Goal: Communication & Community: Answer question/provide support

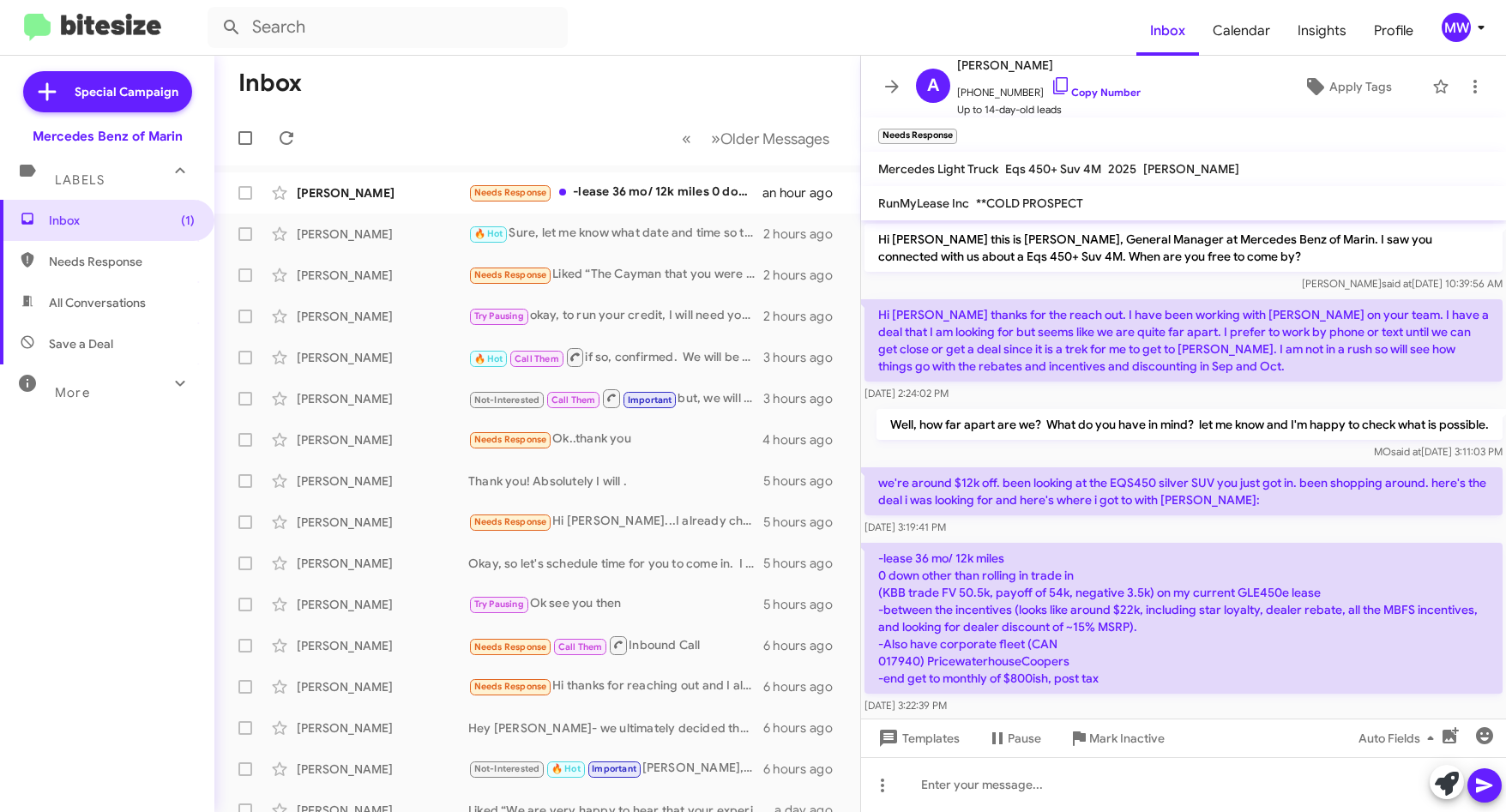
scroll to position [38, 0]
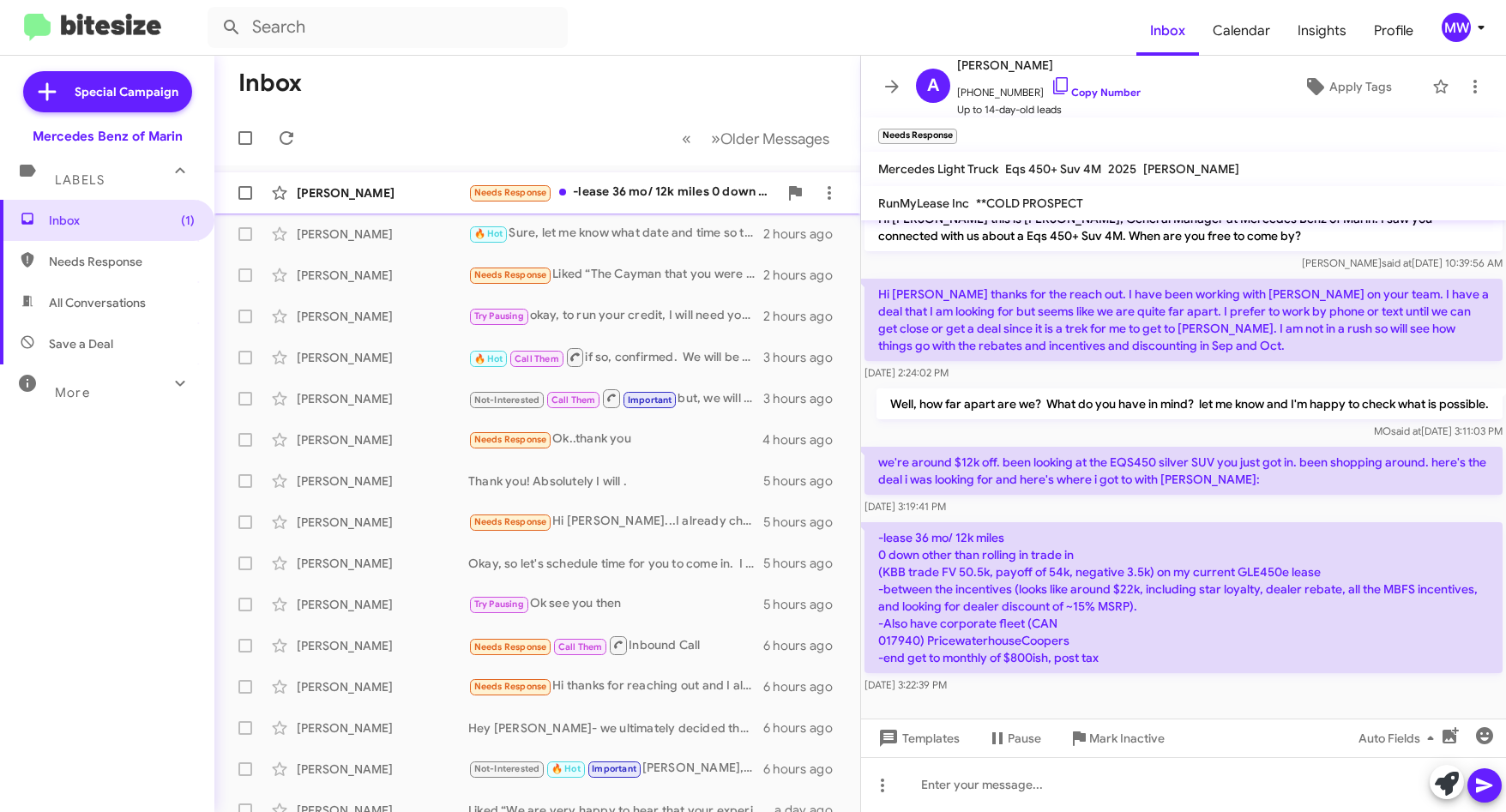
click at [680, 187] on div "Needs Response -﻿lease 36 mo/ 12k miles ﻿0 down other than rolling in trade in …" at bounding box center [622, 192] width 309 height 20
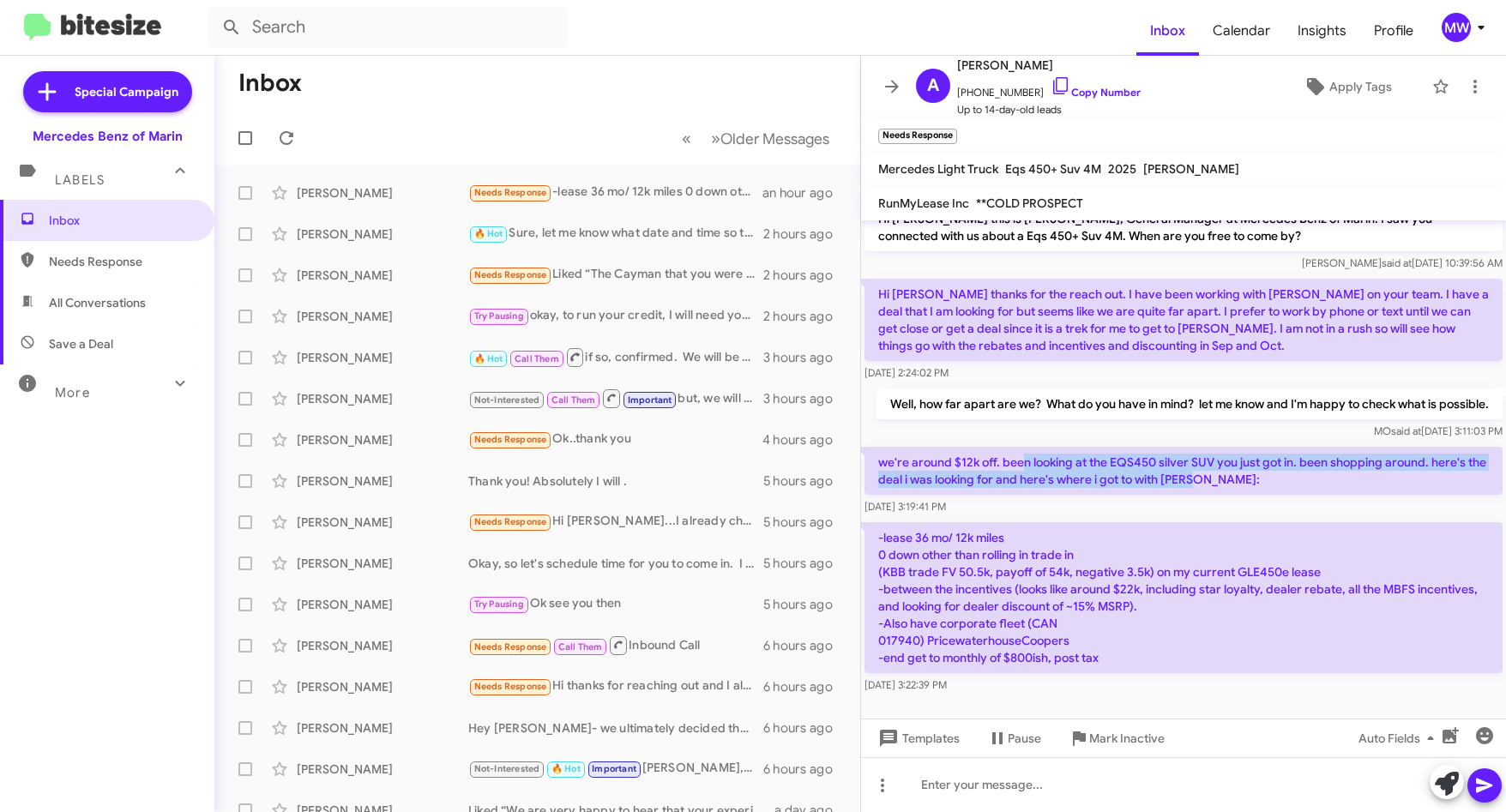
drag, startPoint x: 1023, startPoint y: 457, endPoint x: 1234, endPoint y: 482, distance: 212.5
click at [1234, 482] on p "we're around $12k off. been looking at the EQS450 silver SUV you just got in. b…" at bounding box center [1184, 470] width 638 height 48
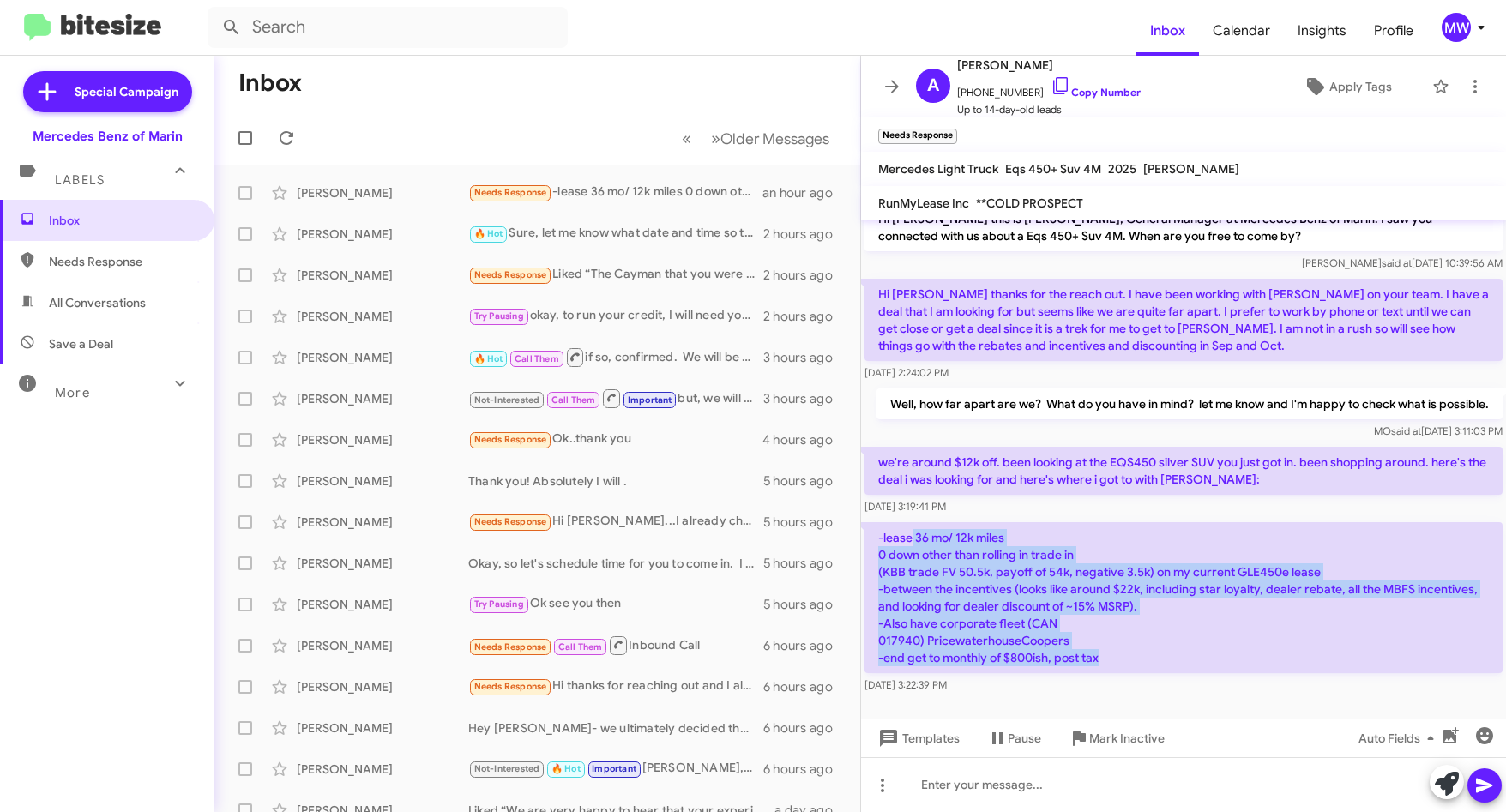
drag, startPoint x: 909, startPoint y: 535, endPoint x: 1189, endPoint y: 653, distance: 303.8
click at [1189, 653] on p "-﻿lease 36 mo/ 12k miles ﻿0 down other than rolling in trade in (KBB trade FV 5…" at bounding box center [1184, 597] width 638 height 151
drag, startPoint x: 1189, startPoint y: 653, endPoint x: 1124, endPoint y: 640, distance: 66.3
click at [1124, 640] on p "-﻿lease 36 mo/ 12k miles ﻿0 down other than rolling in trade in (KBB trade FV 5…" at bounding box center [1184, 597] width 638 height 151
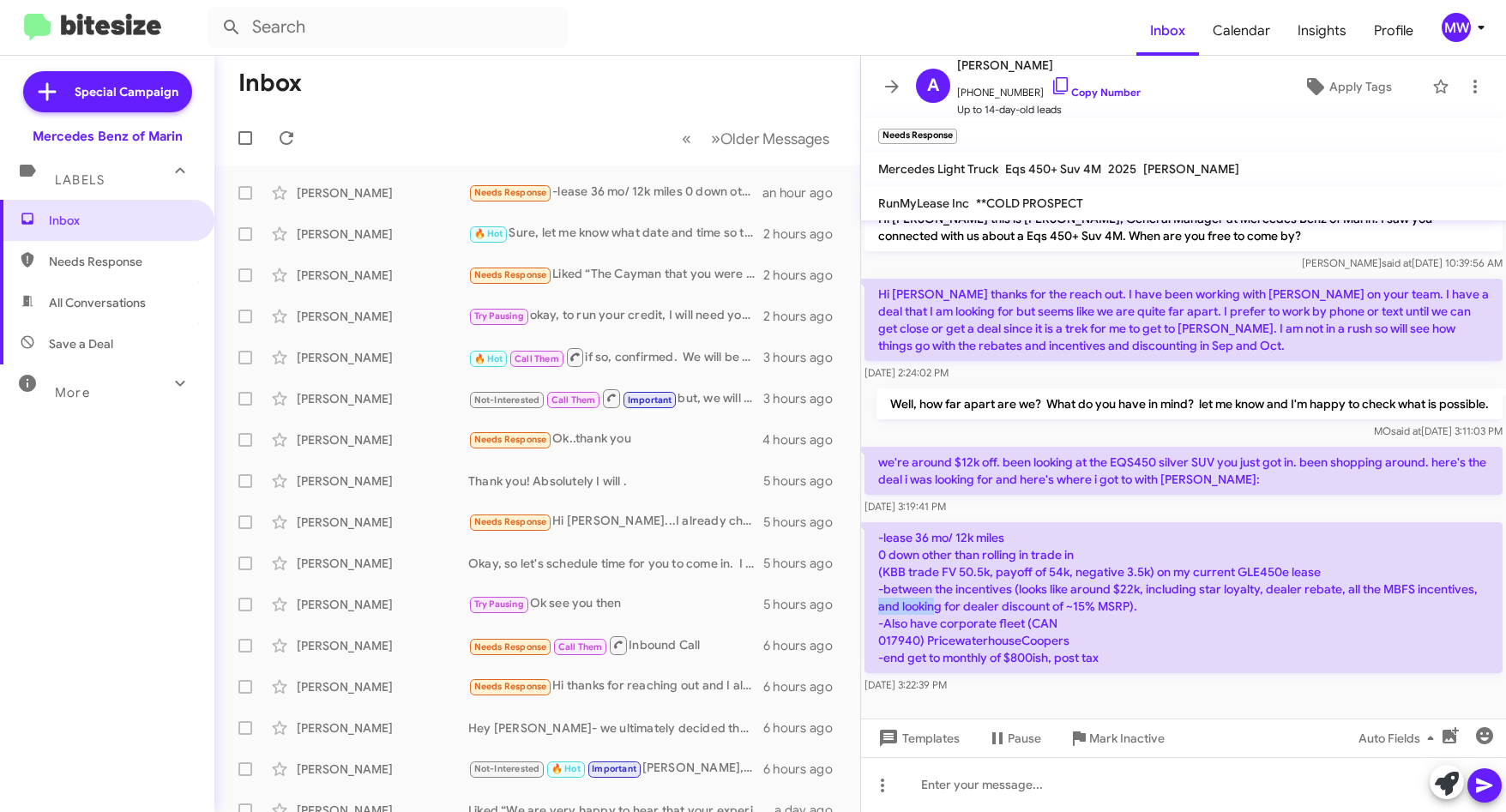
drag, startPoint x: 944, startPoint y: 605, endPoint x: 1000, endPoint y: 611, distance: 56.3
click at [1000, 611] on p "-﻿lease 36 mo/ 12k miles ﻿0 down other than rolling in trade in (KBB trade FV 5…" at bounding box center [1184, 597] width 638 height 151
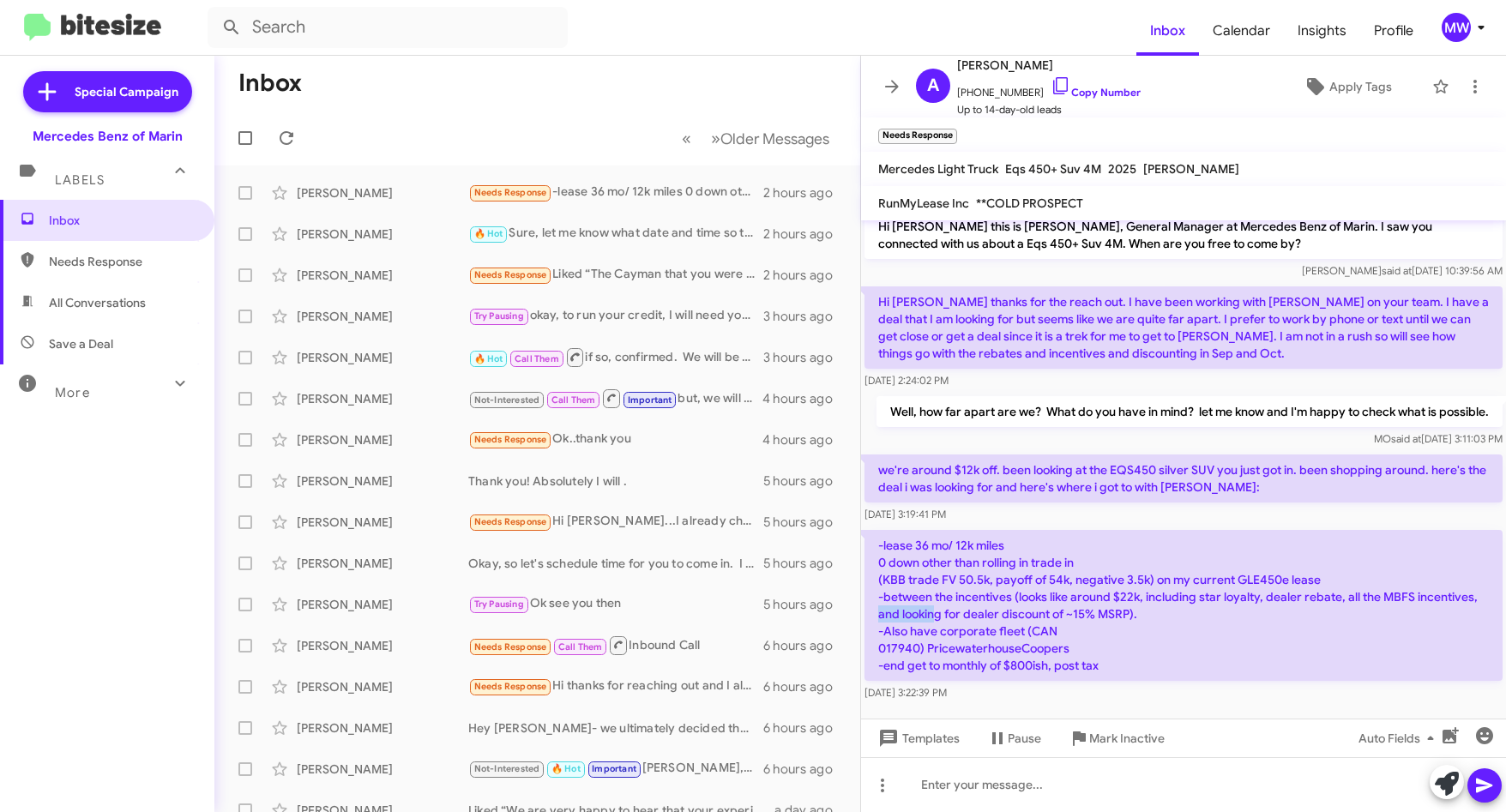
scroll to position [0, 0]
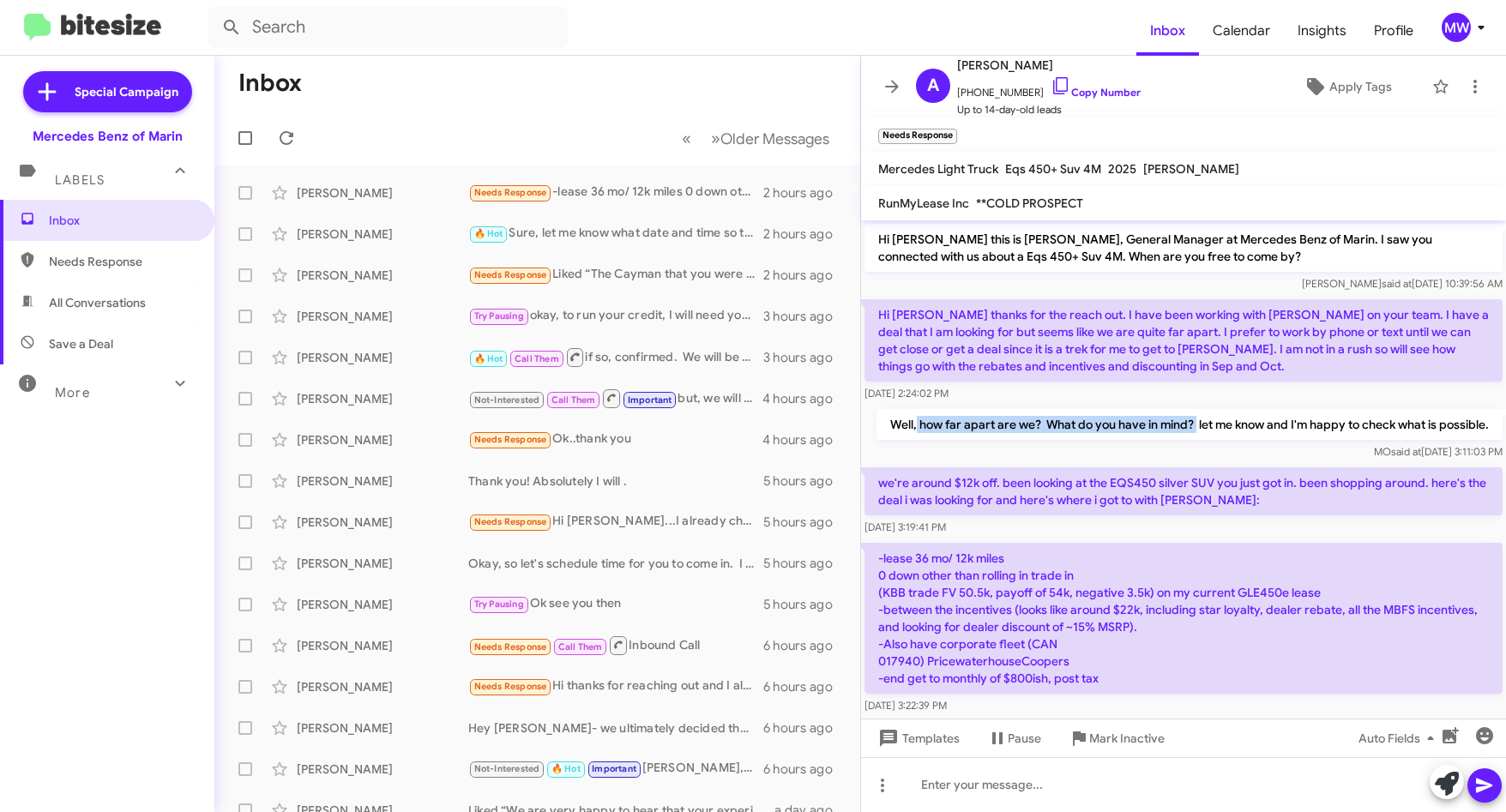
drag, startPoint x: 904, startPoint y: 427, endPoint x: 1186, endPoint y: 425, distance: 282.0
click at [1186, 425] on p "Well, how far apart are we? What do you have in mind? let me know and I'm happy…" at bounding box center [1189, 424] width 626 height 31
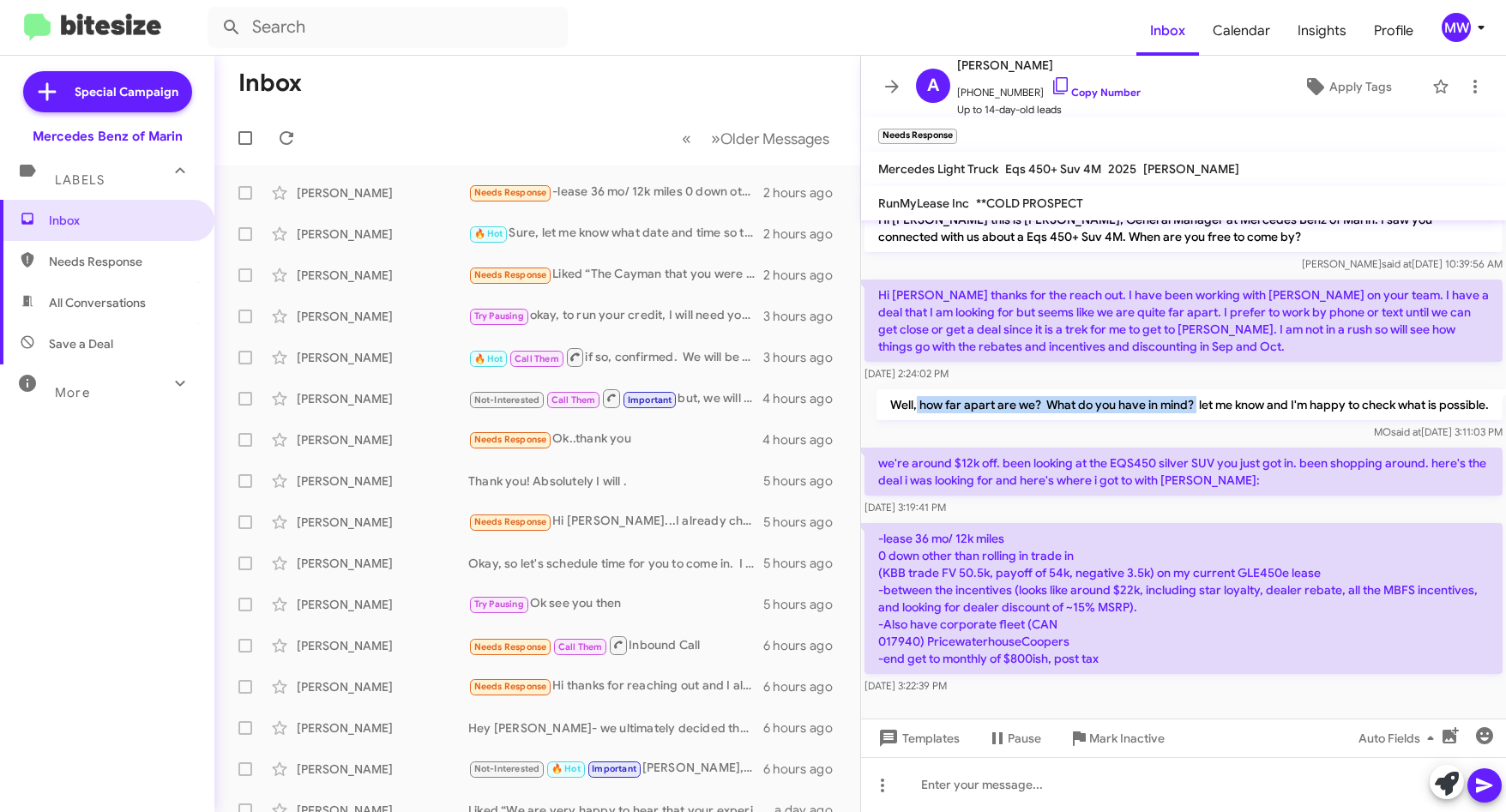
scroll to position [38, 0]
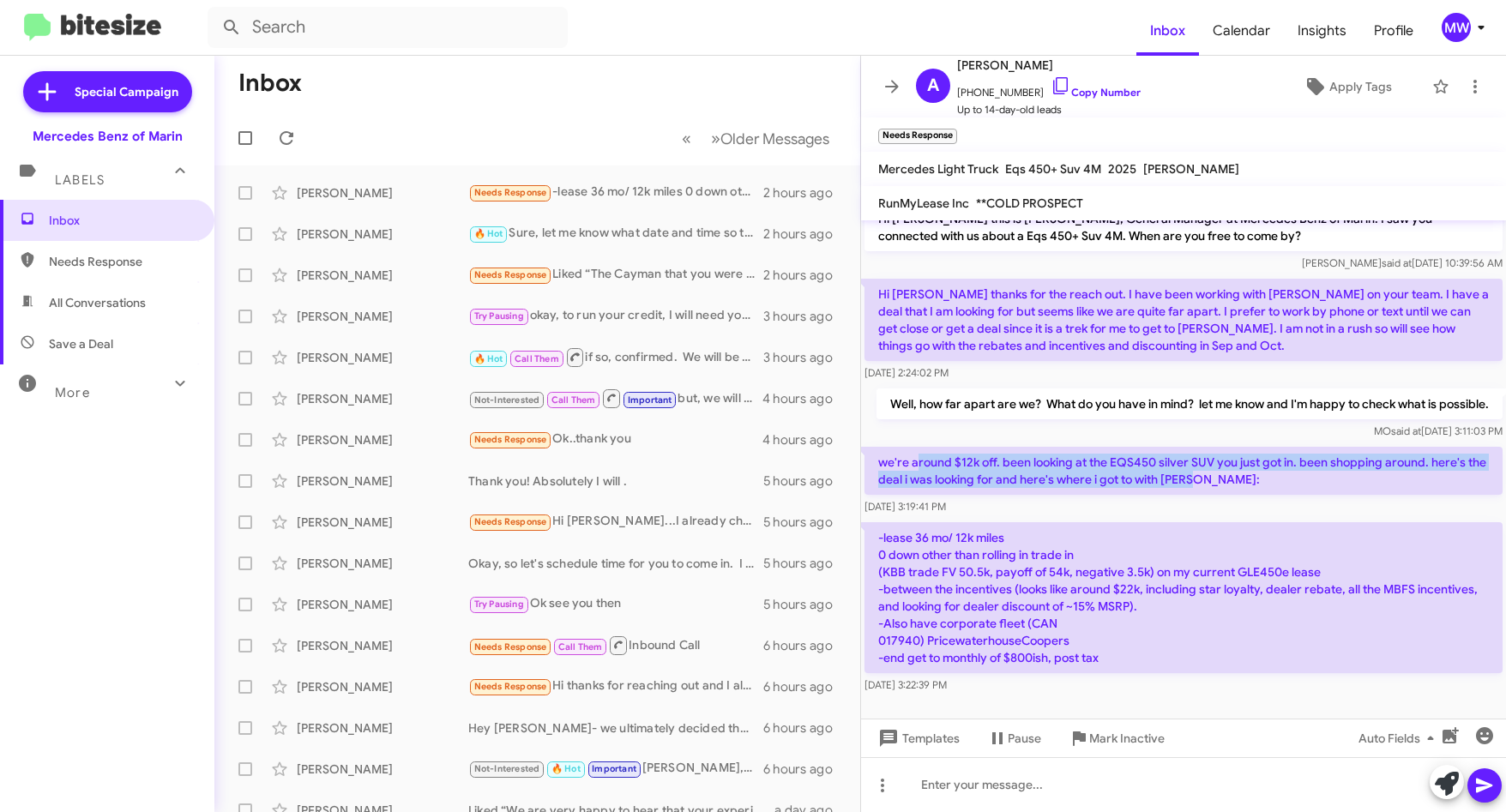
drag, startPoint x: 915, startPoint y: 461, endPoint x: 1223, endPoint y: 492, distance: 309.6
click at [1223, 492] on p "we're around $12k off. been looking at the EQS450 silver SUV you just got in. b…" at bounding box center [1184, 470] width 638 height 48
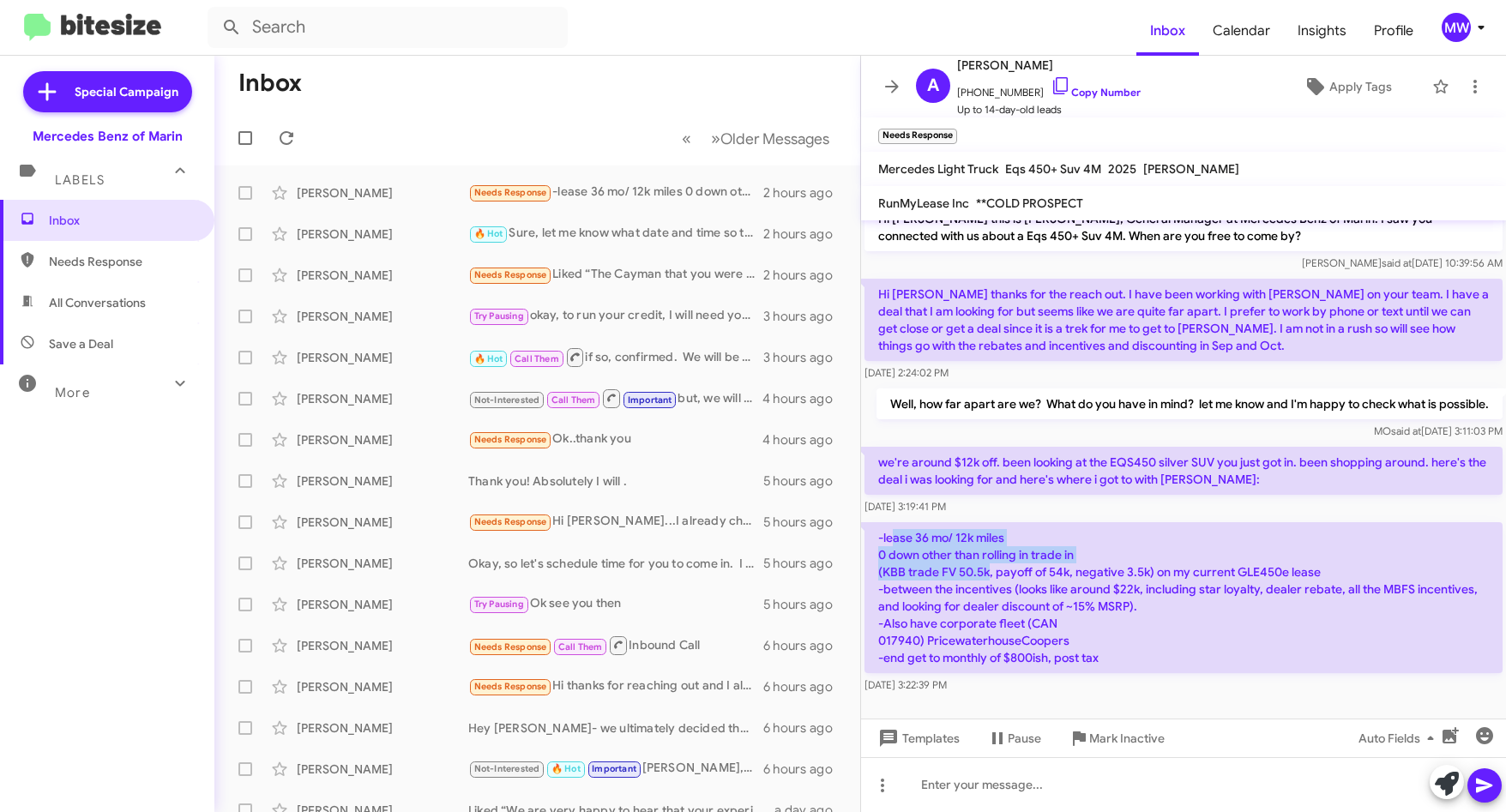
drag, startPoint x: 893, startPoint y: 533, endPoint x: 988, endPoint y: 563, distance: 99.6
click at [988, 563] on p "-﻿lease 36 mo/ 12k miles ﻿0 down other than rolling in trade in (KBB trade FV 5…" at bounding box center [1184, 597] width 638 height 151
drag, startPoint x: 988, startPoint y: 563, endPoint x: 906, endPoint y: 589, distance: 86.0
click at [906, 587] on p "-﻿lease 36 mo/ 12k miles ﻿0 down other than rolling in trade in (KBB trade FV 5…" at bounding box center [1184, 597] width 638 height 151
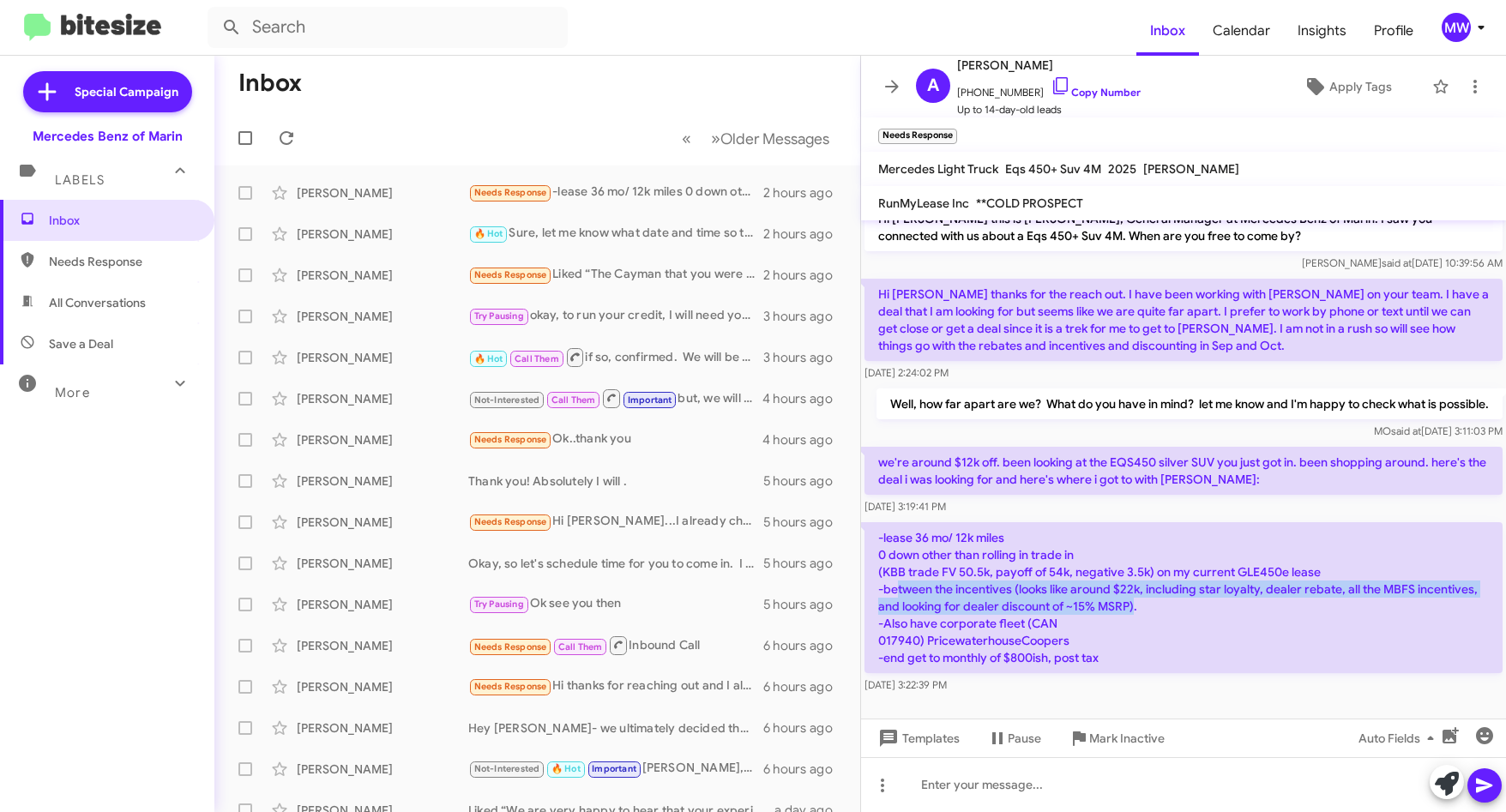
drag, startPoint x: 900, startPoint y: 589, endPoint x: 1195, endPoint y: 611, distance: 295.8
click at [1195, 611] on p "-﻿lease 36 mo/ 12k miles ﻿0 down other than rolling in trade in (KBB trade FV 5…" at bounding box center [1184, 597] width 638 height 151
drag, startPoint x: 1195, startPoint y: 611, endPoint x: 1154, endPoint y: 608, distance: 41.1
click at [1151, 608] on p "-﻿lease 36 mo/ 12k miles ﻿0 down other than rolling in trade in (KBB trade FV 5…" at bounding box center [1184, 597] width 638 height 151
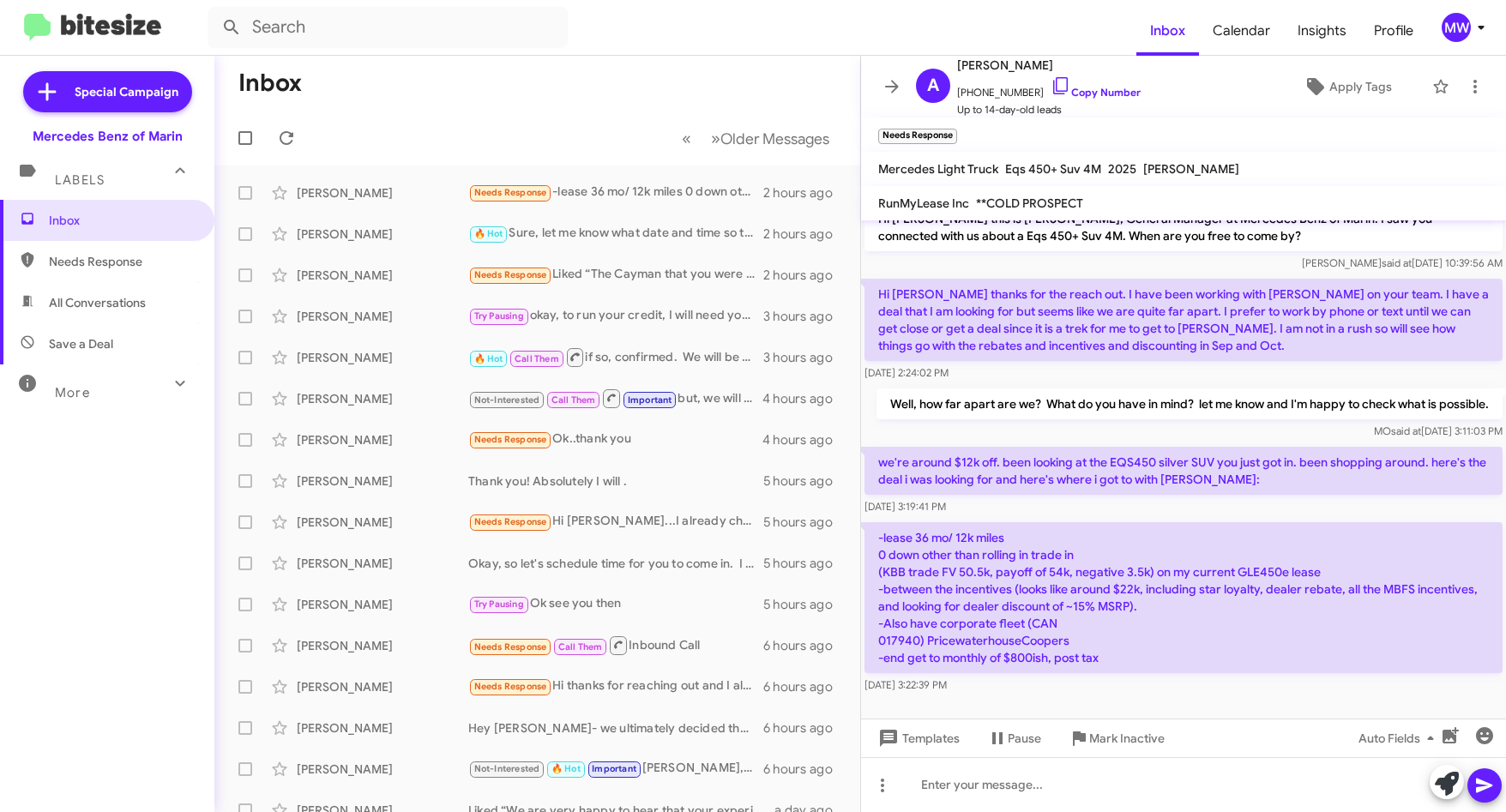
click at [1186, 606] on p "-﻿lease 36 mo/ 12k miles ﻿0 down other than rolling in trade in (KBB trade FV 5…" at bounding box center [1184, 597] width 638 height 151
drag, startPoint x: 916, startPoint y: 626, endPoint x: 1055, endPoint y: 643, distance: 140.0
click at [1055, 643] on p "-﻿lease 36 mo/ 12k miles ﻿0 down other than rolling in trade in (KBB trade FV 5…" at bounding box center [1184, 597] width 638 height 151
drag, startPoint x: 1055, startPoint y: 643, endPoint x: 1058, endPoint y: 656, distance: 13.3
click at [1058, 656] on p "-﻿lease 36 mo/ 12k miles ﻿0 down other than rolling in trade in (KBB trade FV 5…" at bounding box center [1184, 597] width 638 height 151
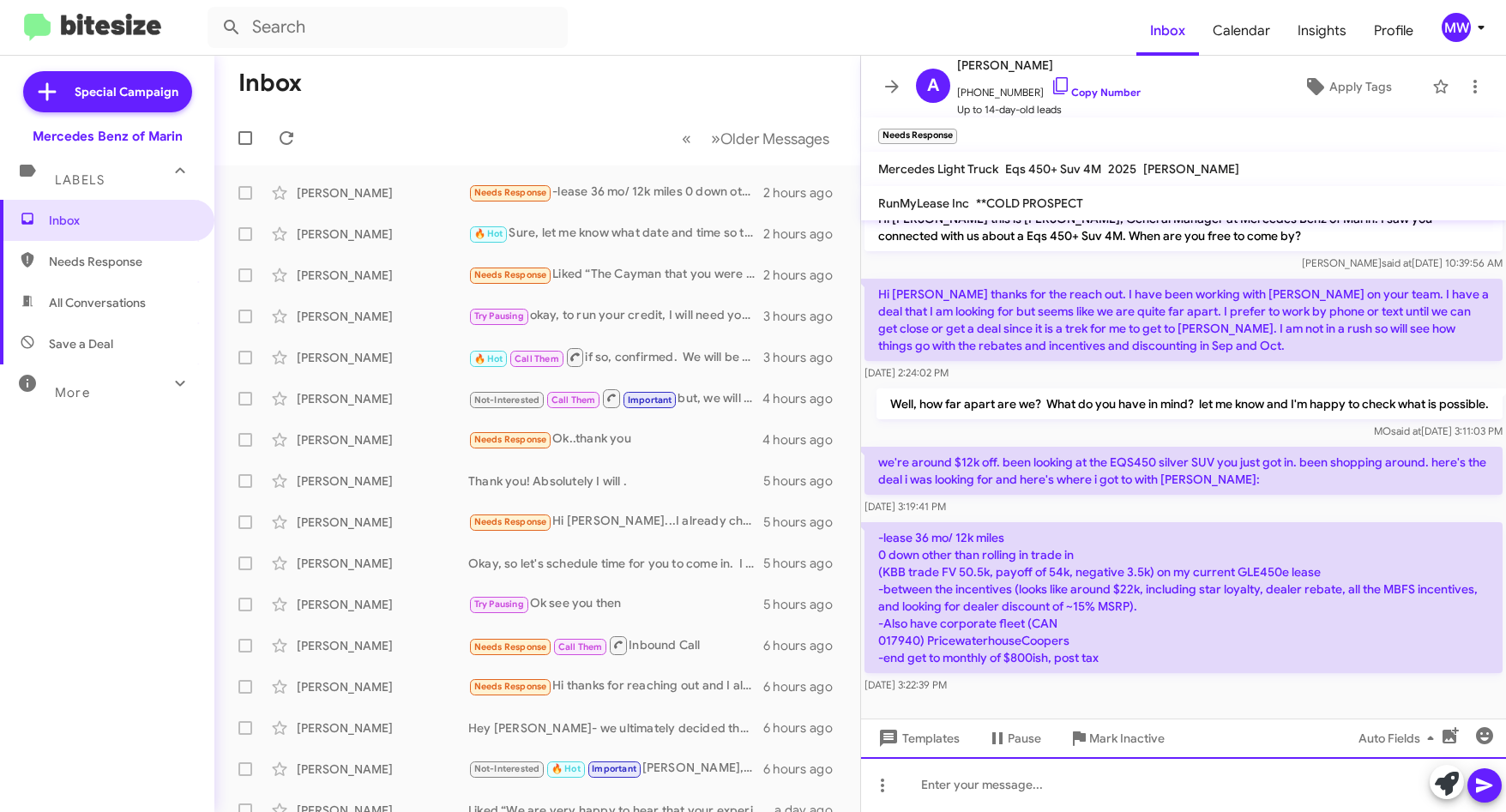
click at [1010, 794] on div at bounding box center [1184, 784] width 645 height 55
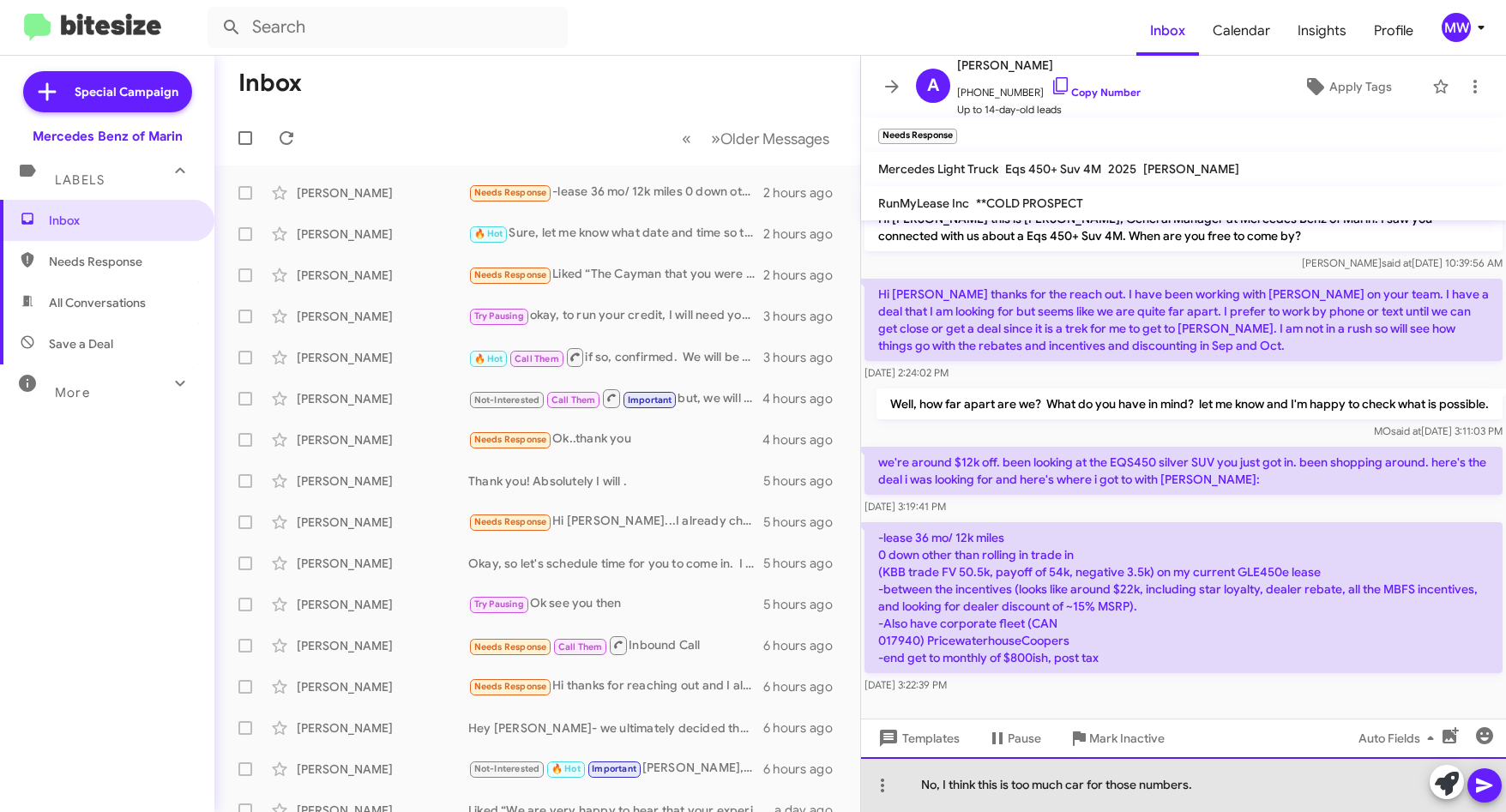
drag, startPoint x: 1223, startPoint y: 779, endPoint x: 918, endPoint y: 779, distance: 305.0
click at [918, 779] on div "No, I think this is too much car for those numbers." at bounding box center [1184, 784] width 645 height 55
click at [928, 787] on div "you're right. we are off by a lot. We can't make that deal." at bounding box center [1184, 784] width 645 height 55
click at [1005, 786] on div "You're right. we are off by a lot. We can't make that deal." at bounding box center [1184, 784] width 645 height 55
click at [1118, 788] on div "You're right. We are off by a lot. We can't make that deal." at bounding box center [1184, 784] width 645 height 55
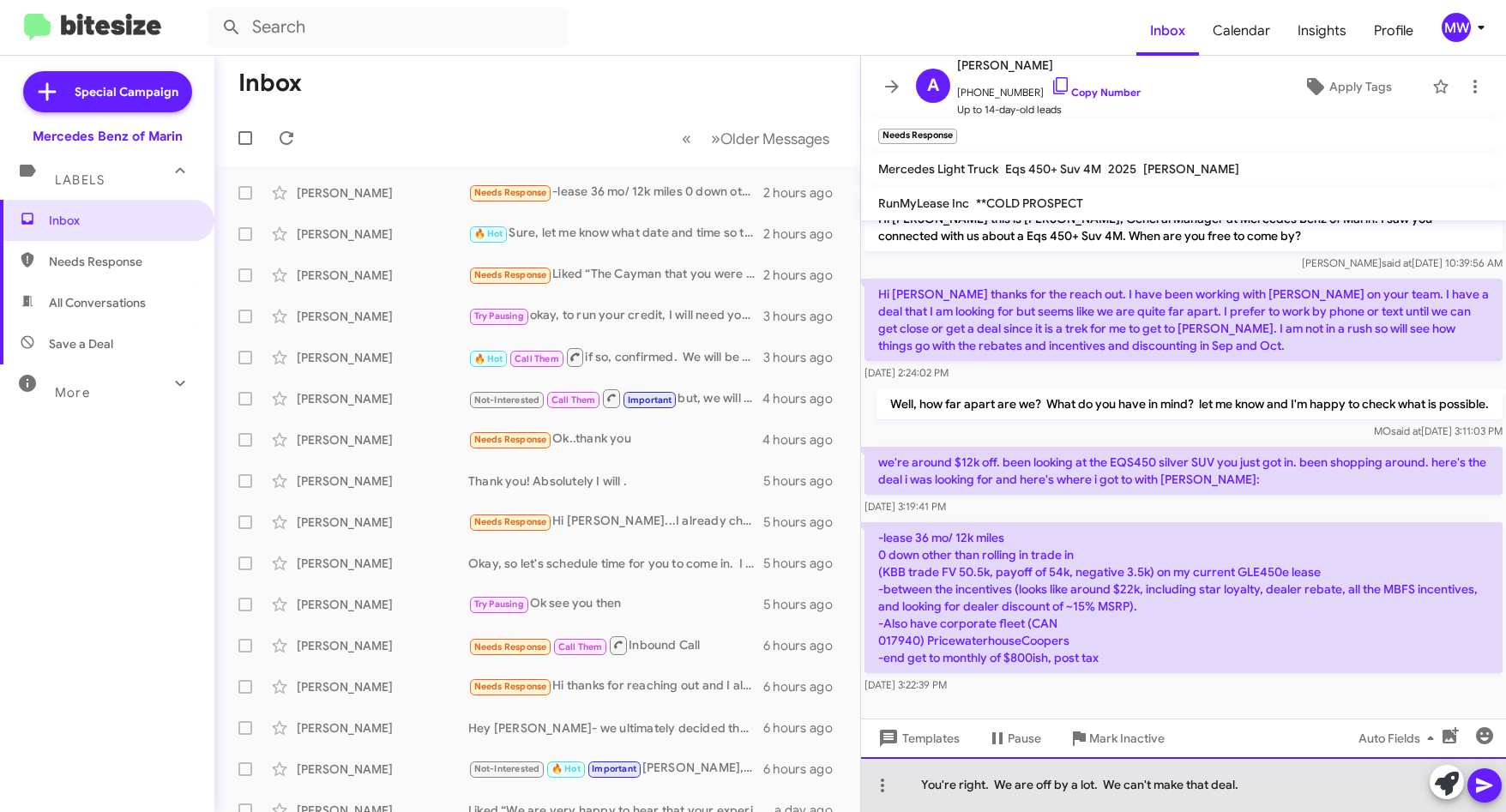
click at [1277, 788] on div "You're right. We are off by a lot. We can't make that deal." at bounding box center [1184, 784] width 645 height 55
drag, startPoint x: 1265, startPoint y: 783, endPoint x: 1115, endPoint y: 789, distance: 150.1
click at [1106, 788] on div "You're right. We are off by a lot. We can't make that deal." at bounding box center [1184, 784] width 645 height 55
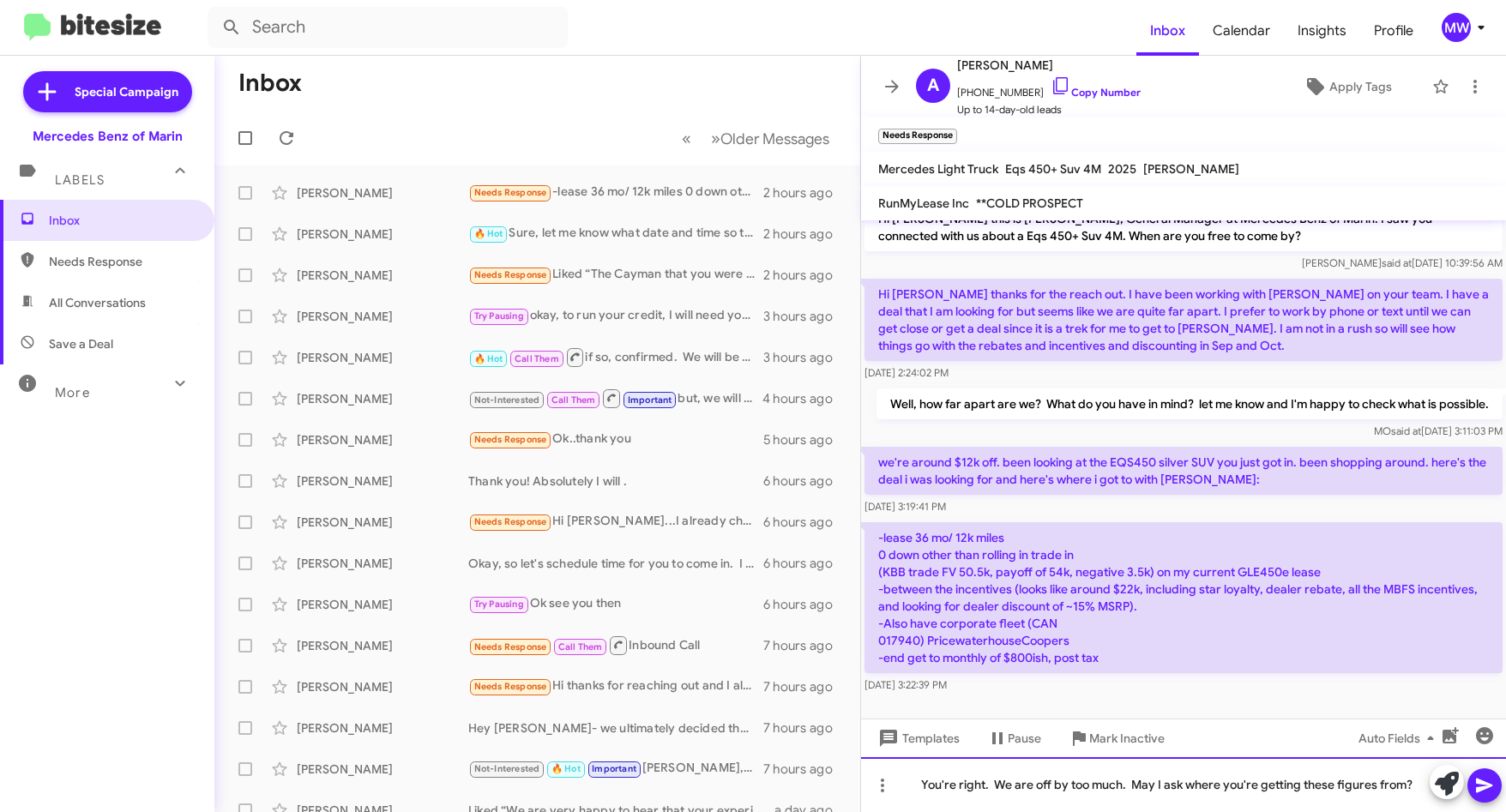
click at [1133, 787] on div "You're right. We are off by too much. May I ask where you're getting these figu…" at bounding box center [1184, 784] width 645 height 55
click at [1411, 784] on div "You're right. We are off by too much. May I ask where you're getting these figu…" at bounding box center [1184, 784] width 645 height 55
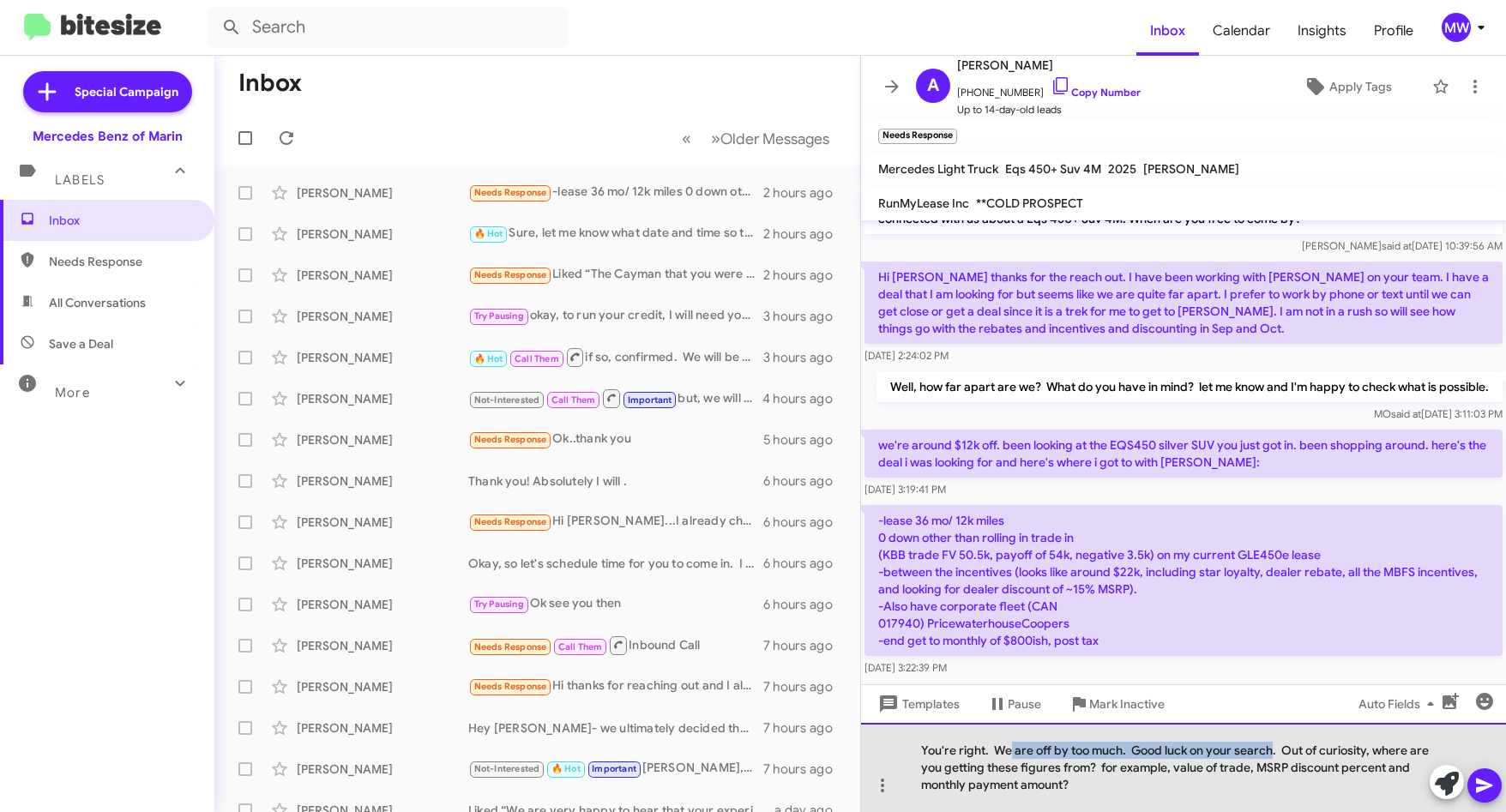
drag, startPoint x: 1009, startPoint y: 745, endPoint x: 1274, endPoint y: 757, distance: 265.3
click at [1274, 757] on div "You're right. We are off by too much. Good luck on your search. Out of curiosit…" at bounding box center [1184, 767] width 645 height 89
drag, startPoint x: 1286, startPoint y: 752, endPoint x: 1388, endPoint y: 780, distance: 105.8
click at [1388, 780] on div "You're right. We are off by too much. Good luck on your search. Out of curiosit…" at bounding box center [1184, 767] width 645 height 89
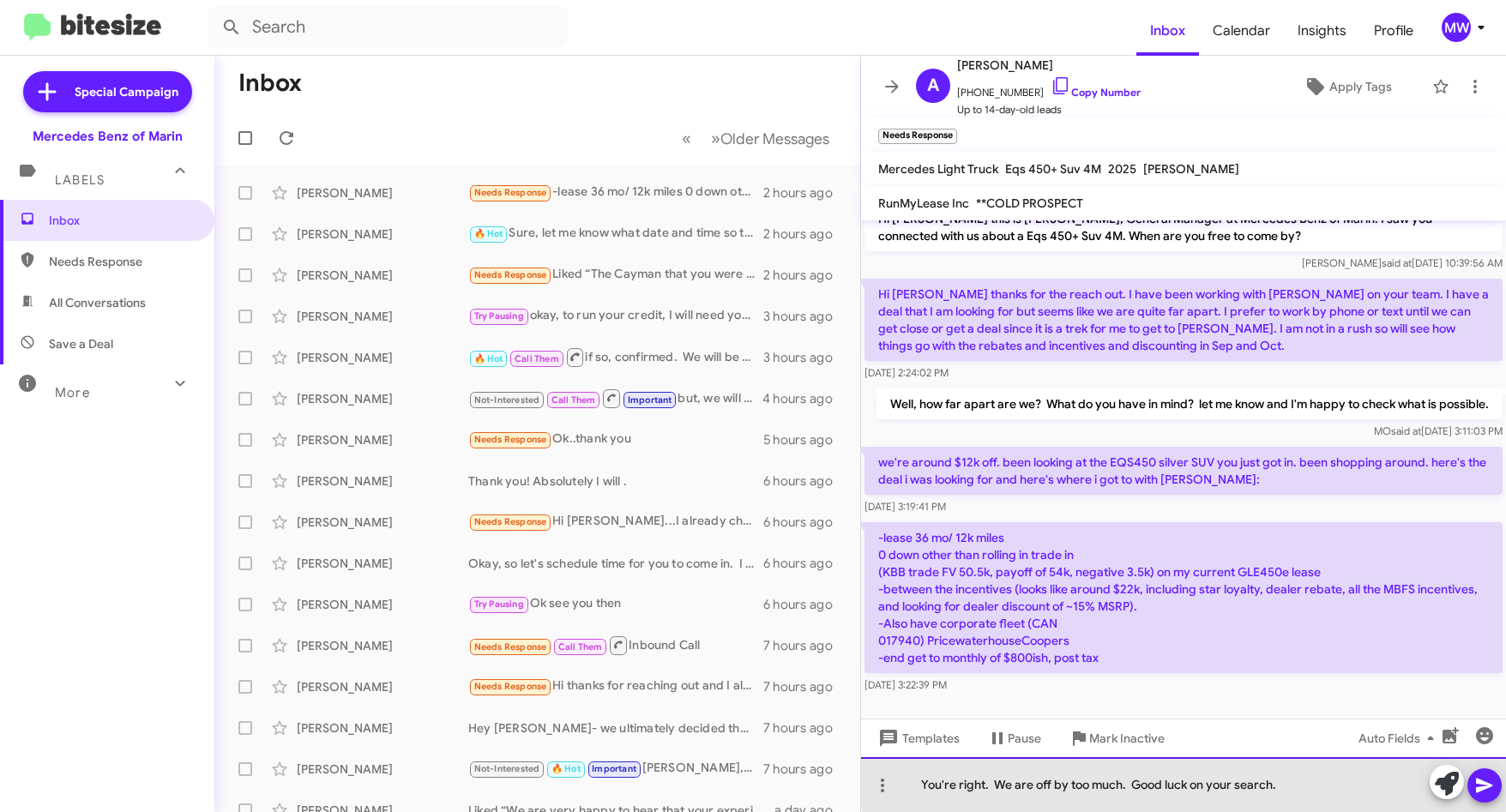
drag, startPoint x: 1295, startPoint y: 780, endPoint x: 1323, endPoint y: 794, distance: 31.3
click at [1297, 780] on div "You're right. We are off by too much. Good luck on your search." at bounding box center [1184, 784] width 645 height 55
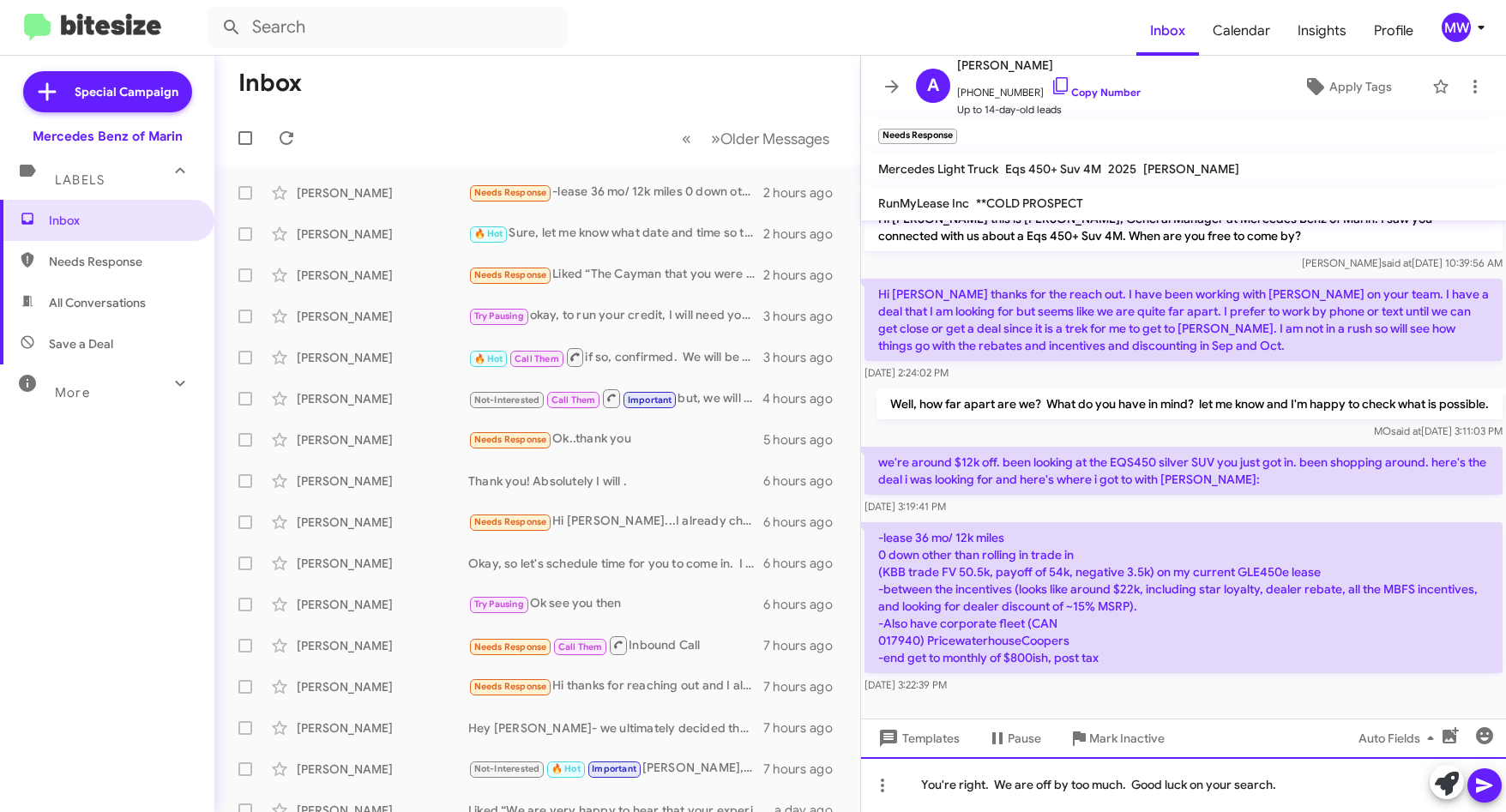
click at [1132, 781] on div "You're right. We are off by too much. Good luck on your search." at bounding box center [1184, 784] width 645 height 55
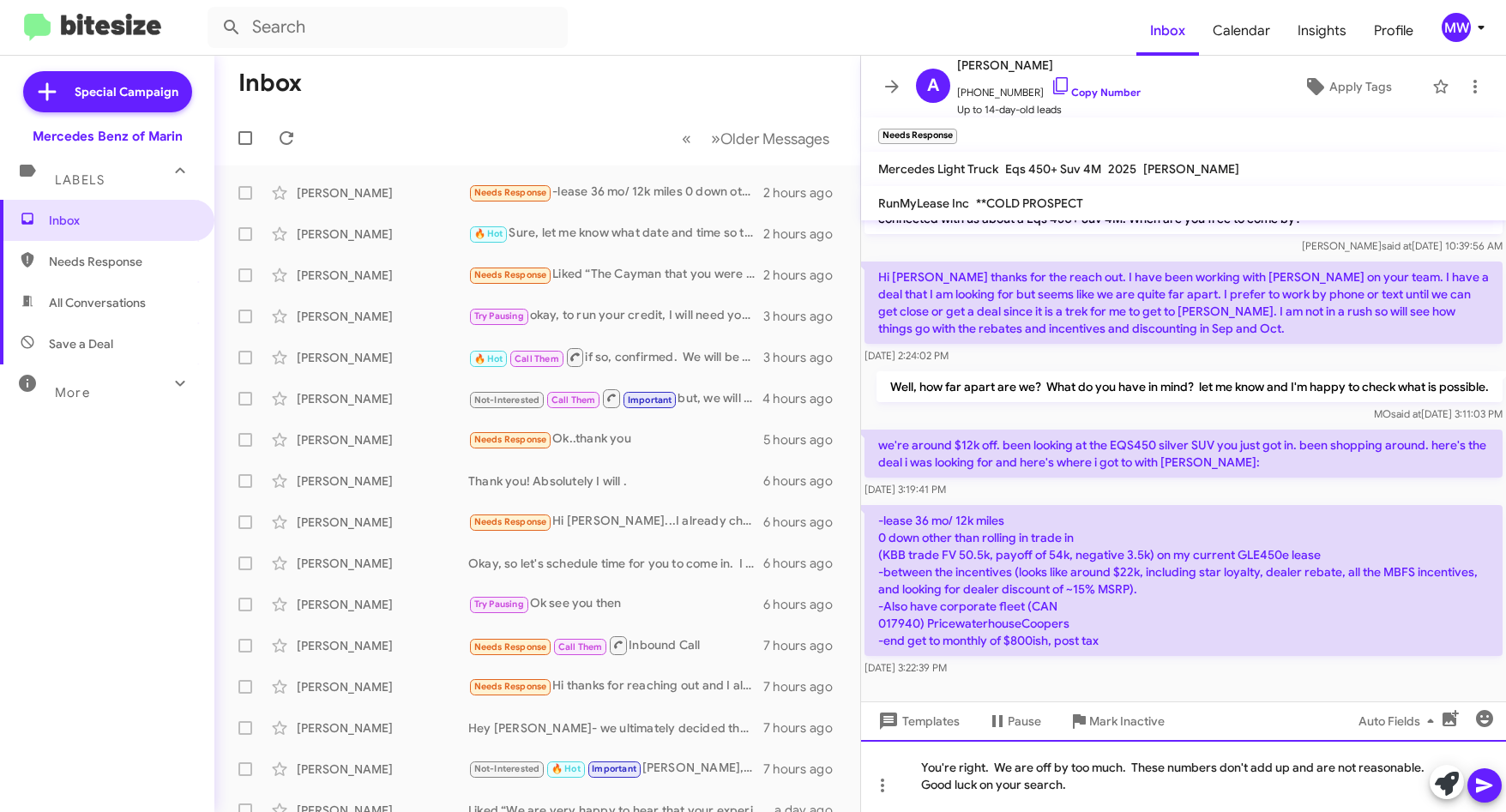
click at [1334, 766] on div "You're right. We are off by too much. These numbers don't add up and are not re…" at bounding box center [1184, 776] width 645 height 72
click at [982, 777] on mat-tooltip-component "Pause Conversation" at bounding box center [1013, 762] width 117 height 52
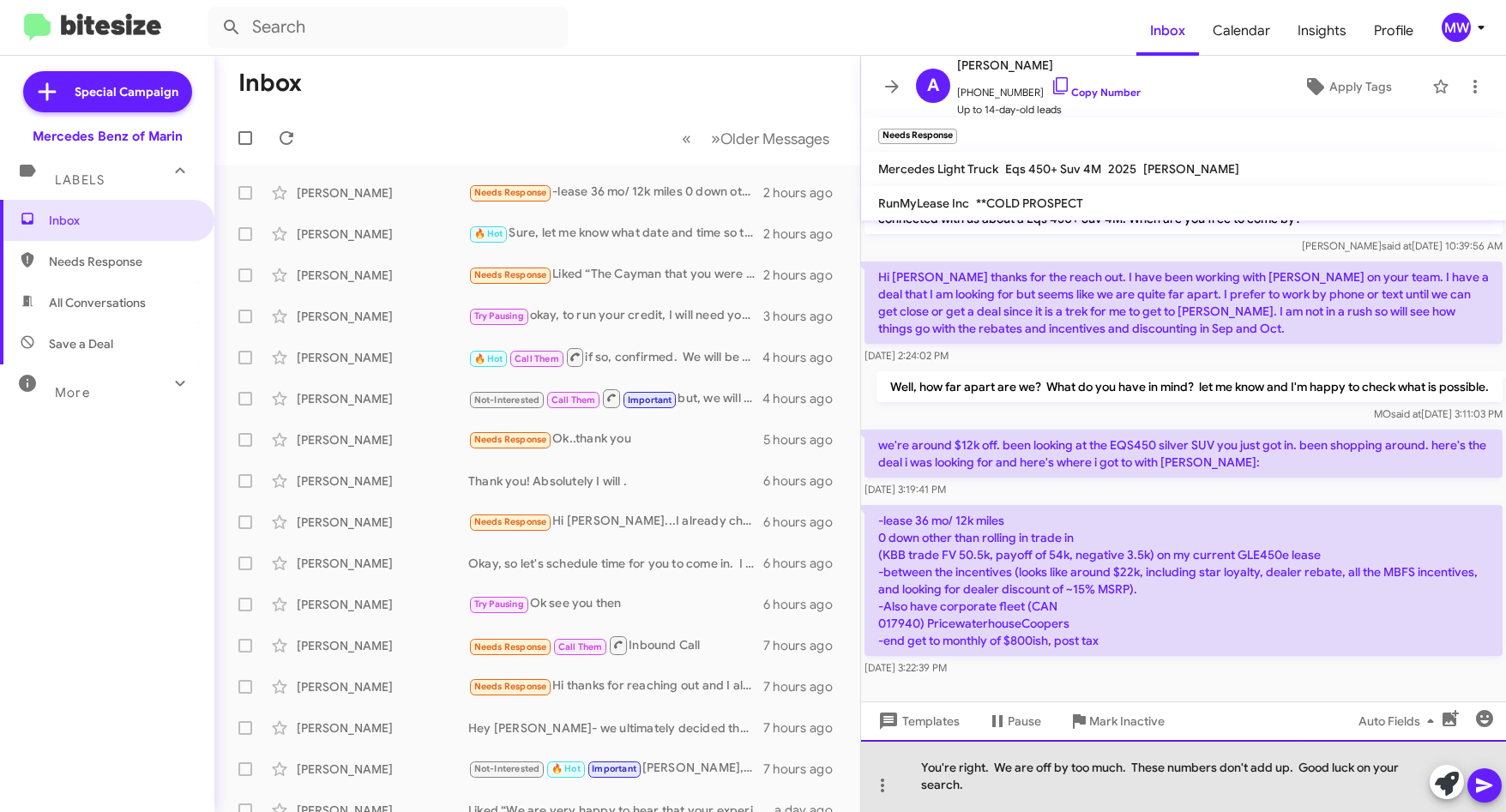
click at [970, 785] on div "You're right. We are off by too much. These numbers don't add up. Good luck on …" at bounding box center [1184, 776] width 645 height 72
drag, startPoint x: 972, startPoint y: 768, endPoint x: 1029, endPoint y: 780, distance: 58.2
click at [1029, 780] on div "You're right. We are off by too much. These numbers don't add up. Good luck on …" at bounding box center [1184, 776] width 645 height 72
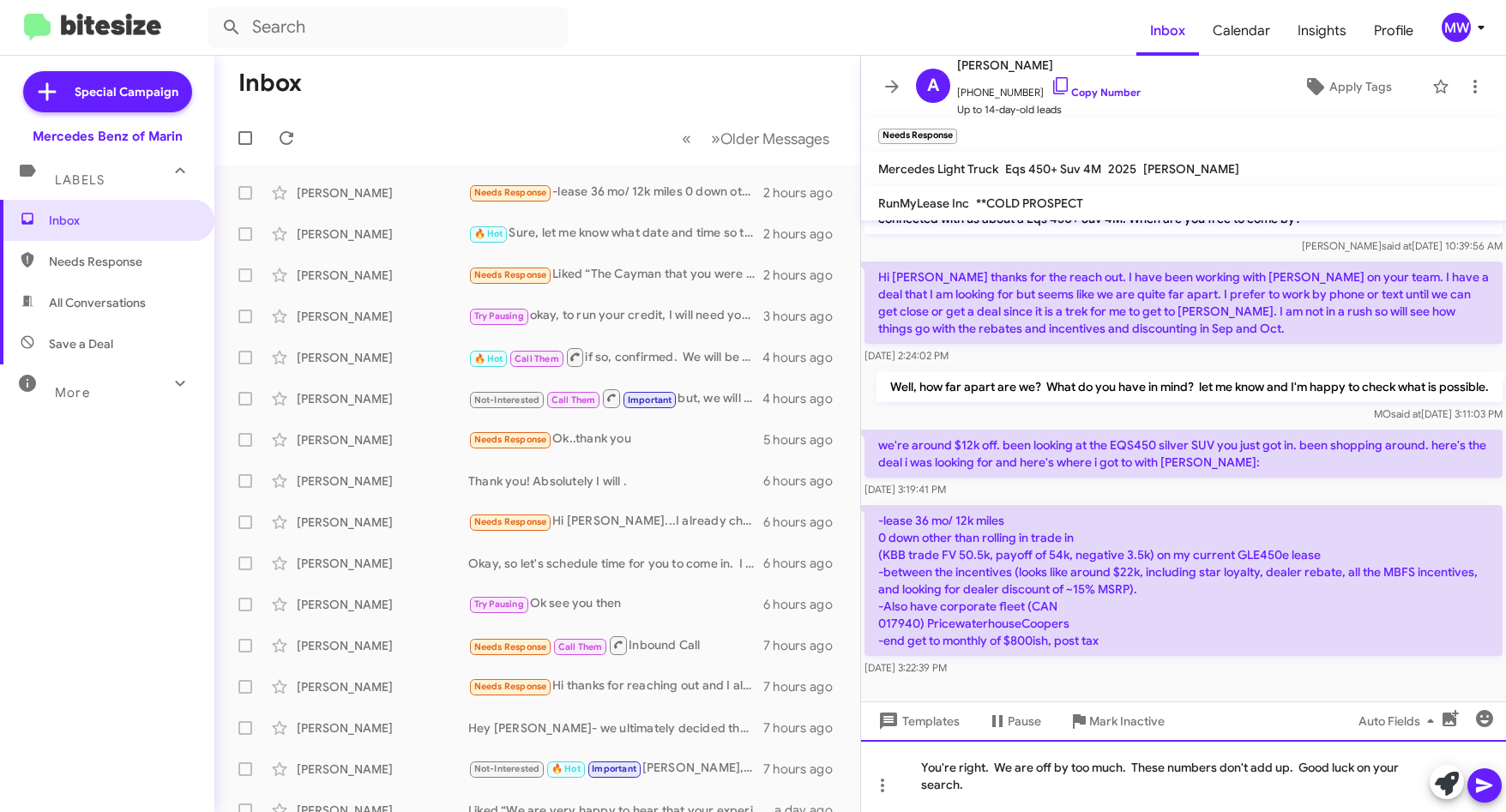
click at [1029, 780] on div "You're right. We are off by too much. These numbers don't add up. Good luck on …" at bounding box center [1184, 776] width 645 height 72
click at [1482, 784] on icon at bounding box center [1484, 786] width 17 height 15
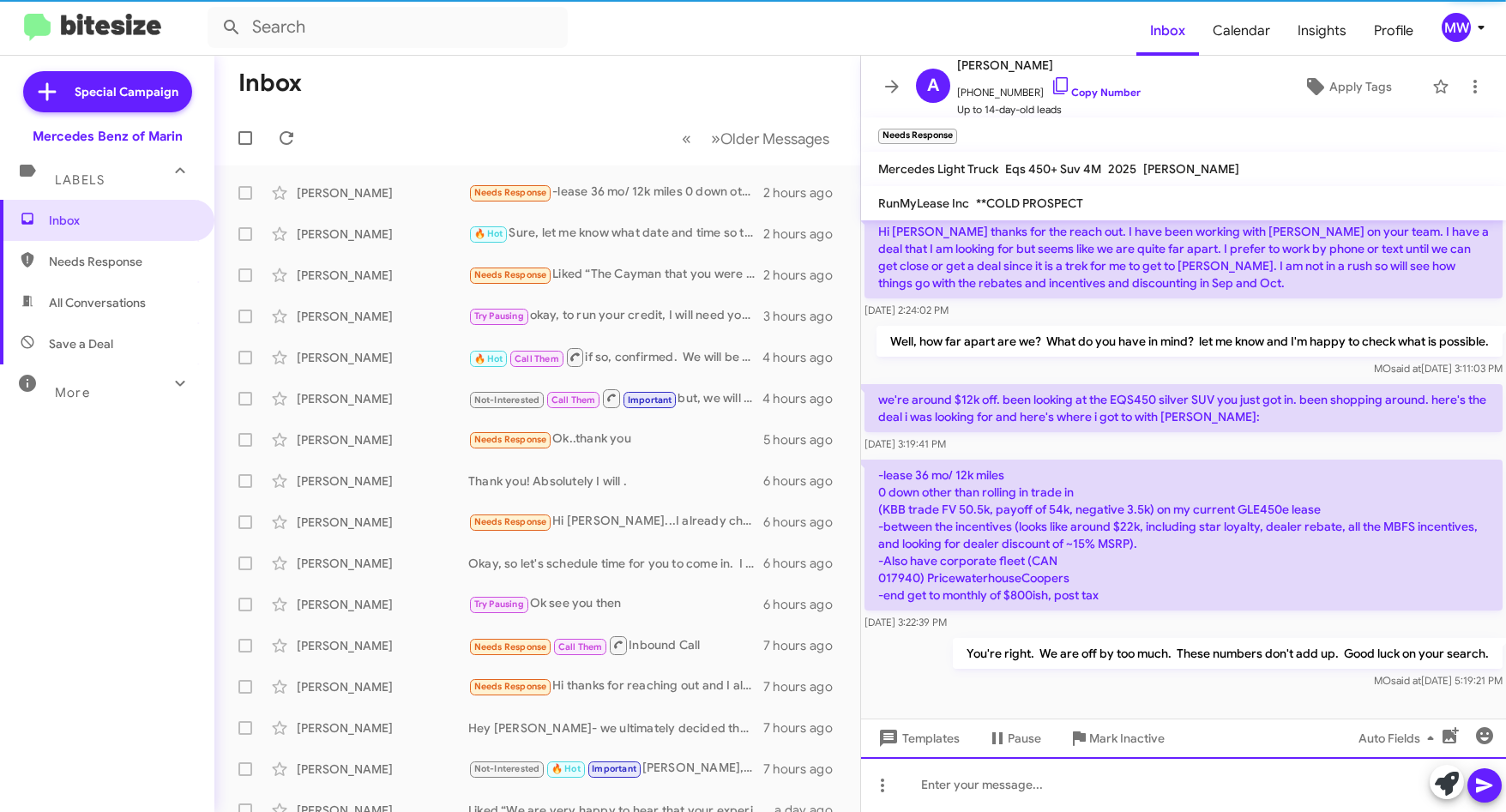
scroll to position [101, 0]
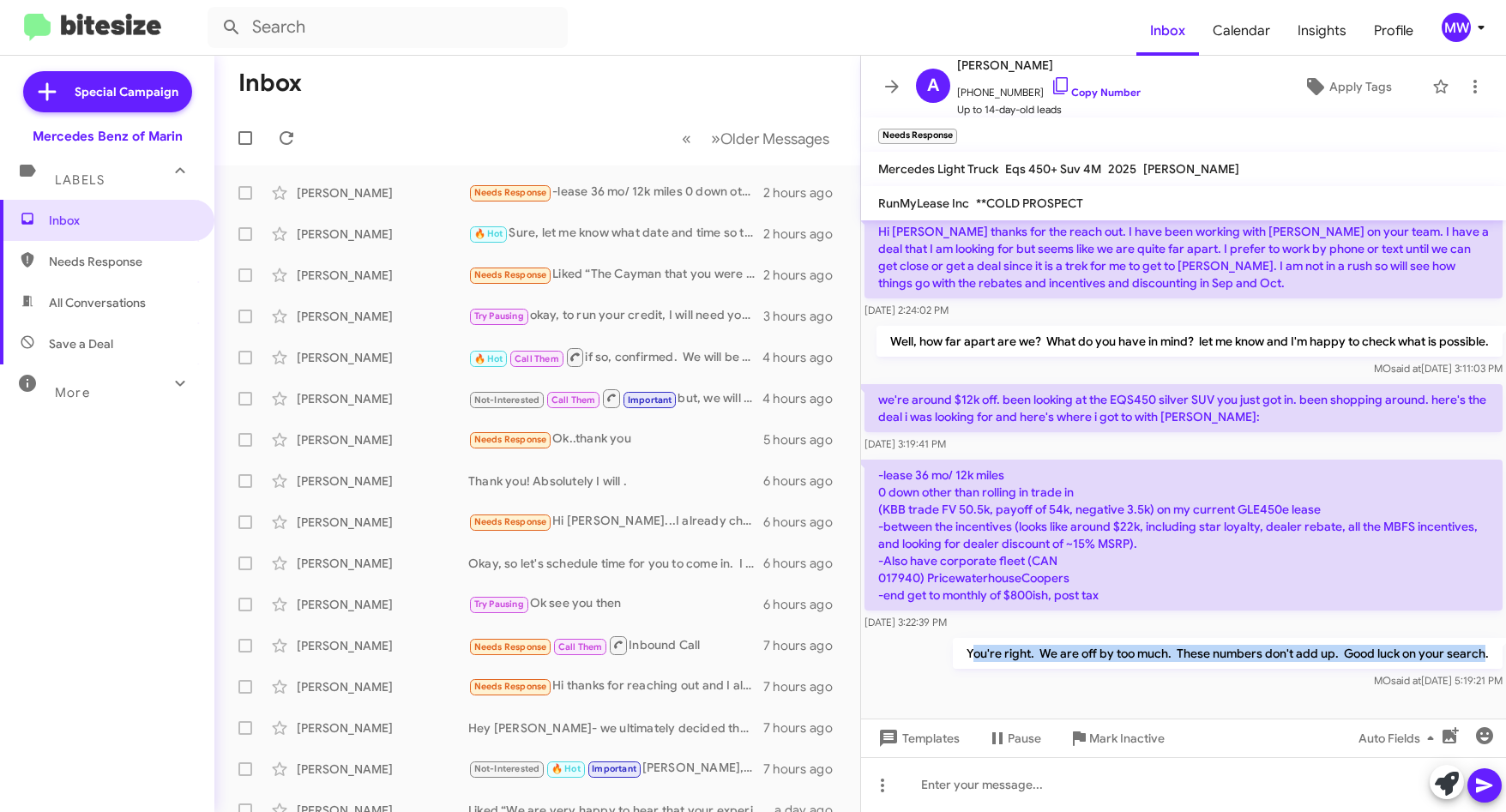
drag, startPoint x: 962, startPoint y: 653, endPoint x: 1472, endPoint y: 657, distance: 510.0
click at [1472, 657] on p "You're right. We are off by too much. These numbers don't add up. Good luck on …" at bounding box center [1227, 653] width 549 height 31
click at [930, 644] on div "You're right. We are off by too much. These numbers don't add up. Good luck on …" at bounding box center [1184, 663] width 645 height 59
drag, startPoint x: 953, startPoint y: 651, endPoint x: 1471, endPoint y: 660, distance: 518.1
click at [1471, 660] on p "You're right. We are off by too much. These numbers don't add up. Good luck on …" at bounding box center [1227, 653] width 549 height 31
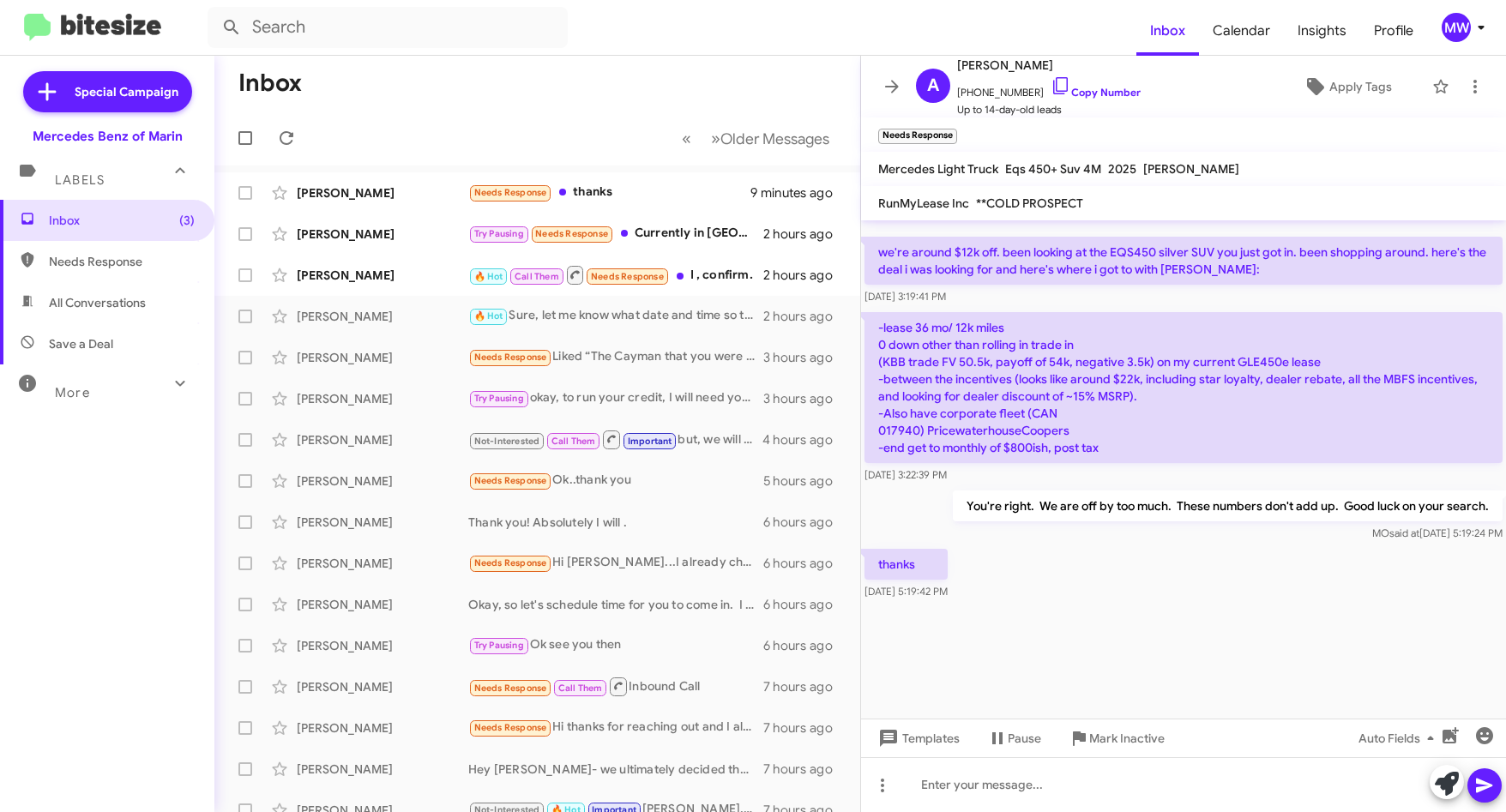
scroll to position [0, 0]
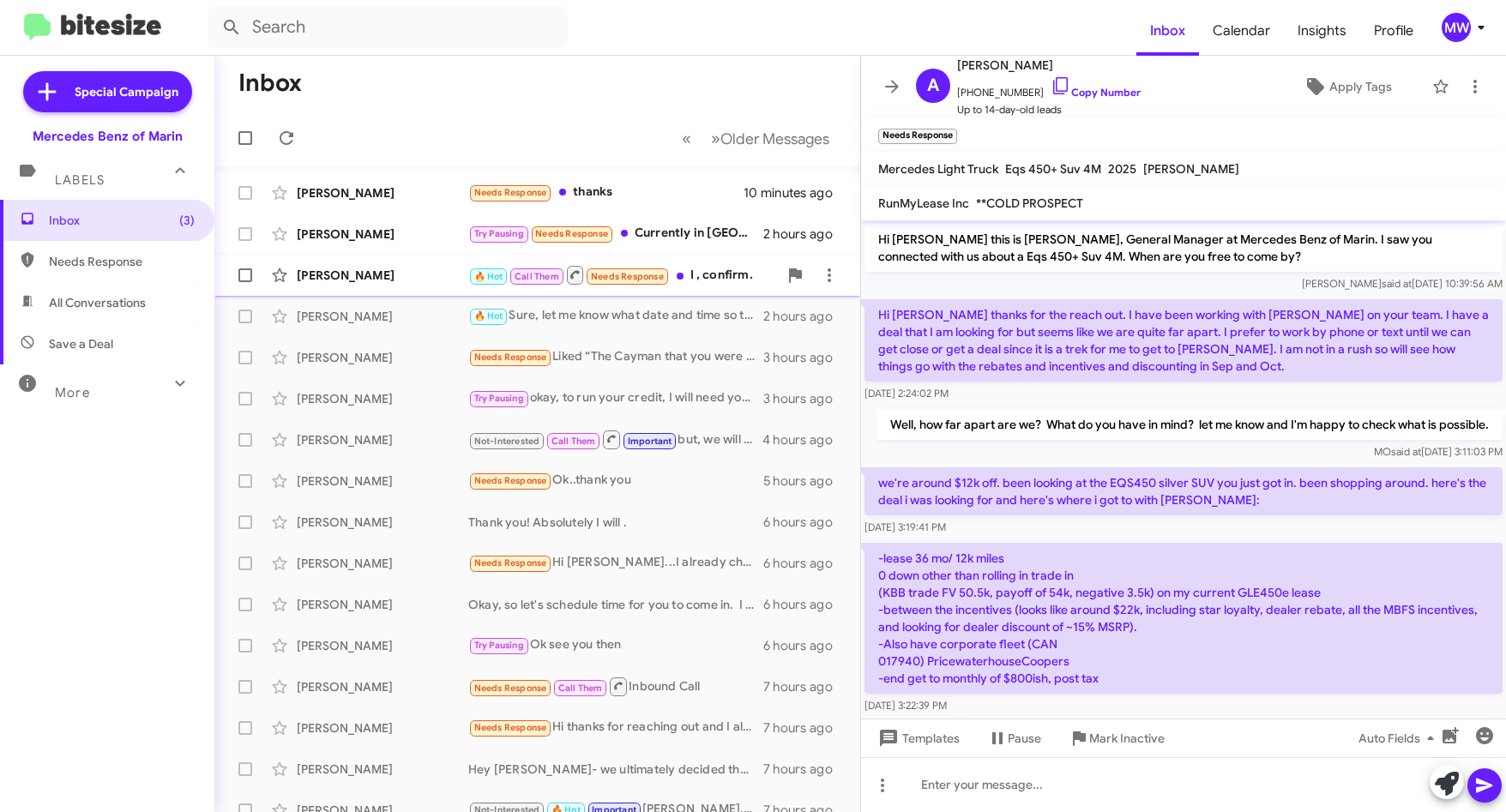
click at [716, 273] on div "🔥 Hot Call Them Needs Response I , confirm." at bounding box center [622, 274] width 309 height 21
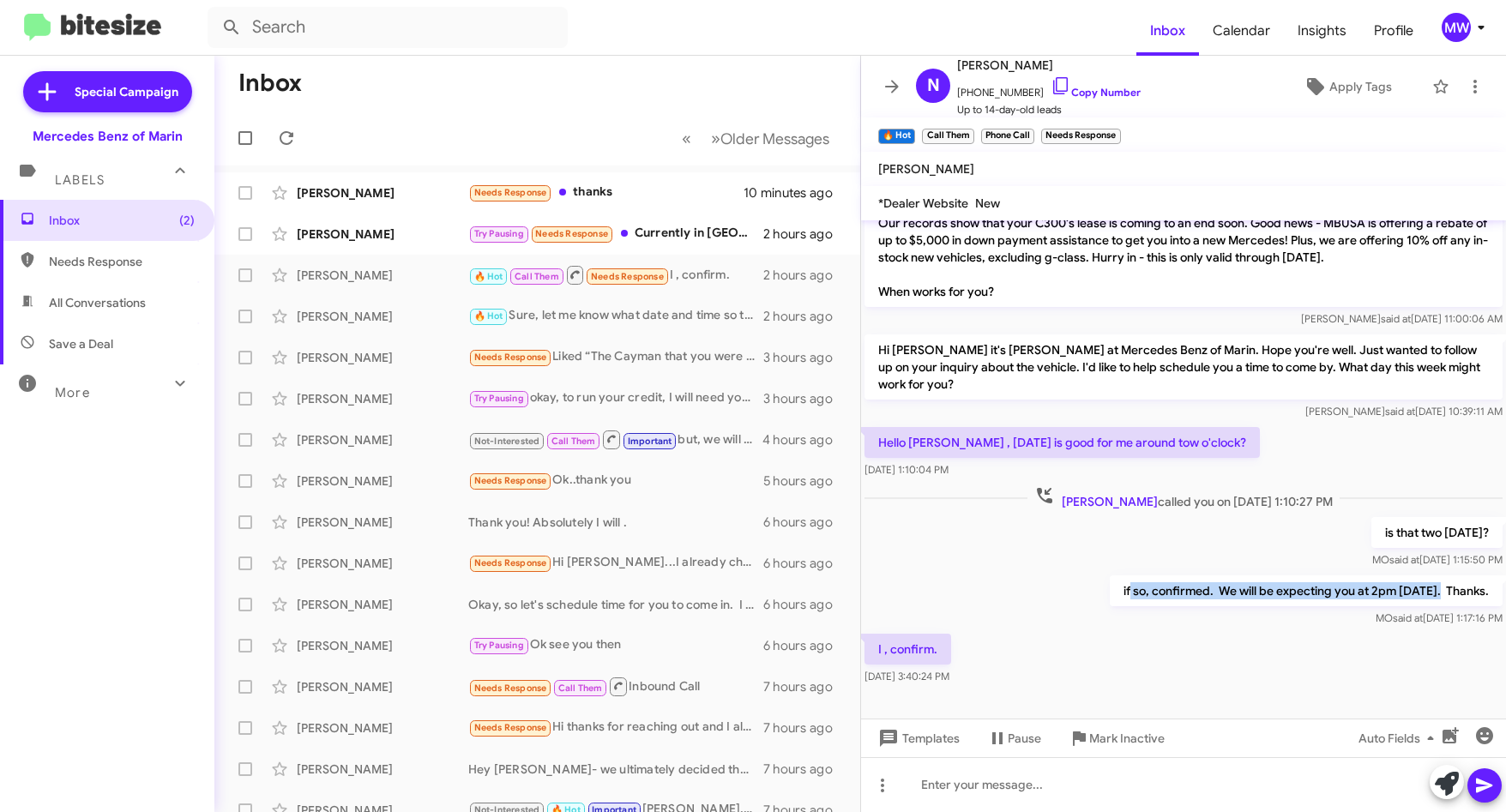
drag, startPoint x: 1101, startPoint y: 589, endPoint x: 1412, endPoint y: 586, distance: 311.0
click at [1412, 586] on p "if so, confirmed. We will be expecting you at 2pm [DATE]. Thanks." at bounding box center [1306, 590] width 392 height 31
click at [681, 235] on div "Try Pausing Needs Response Currently in [GEOGRAPHIC_DATA]. [PERSON_NAME] revisi…" at bounding box center [622, 233] width 309 height 20
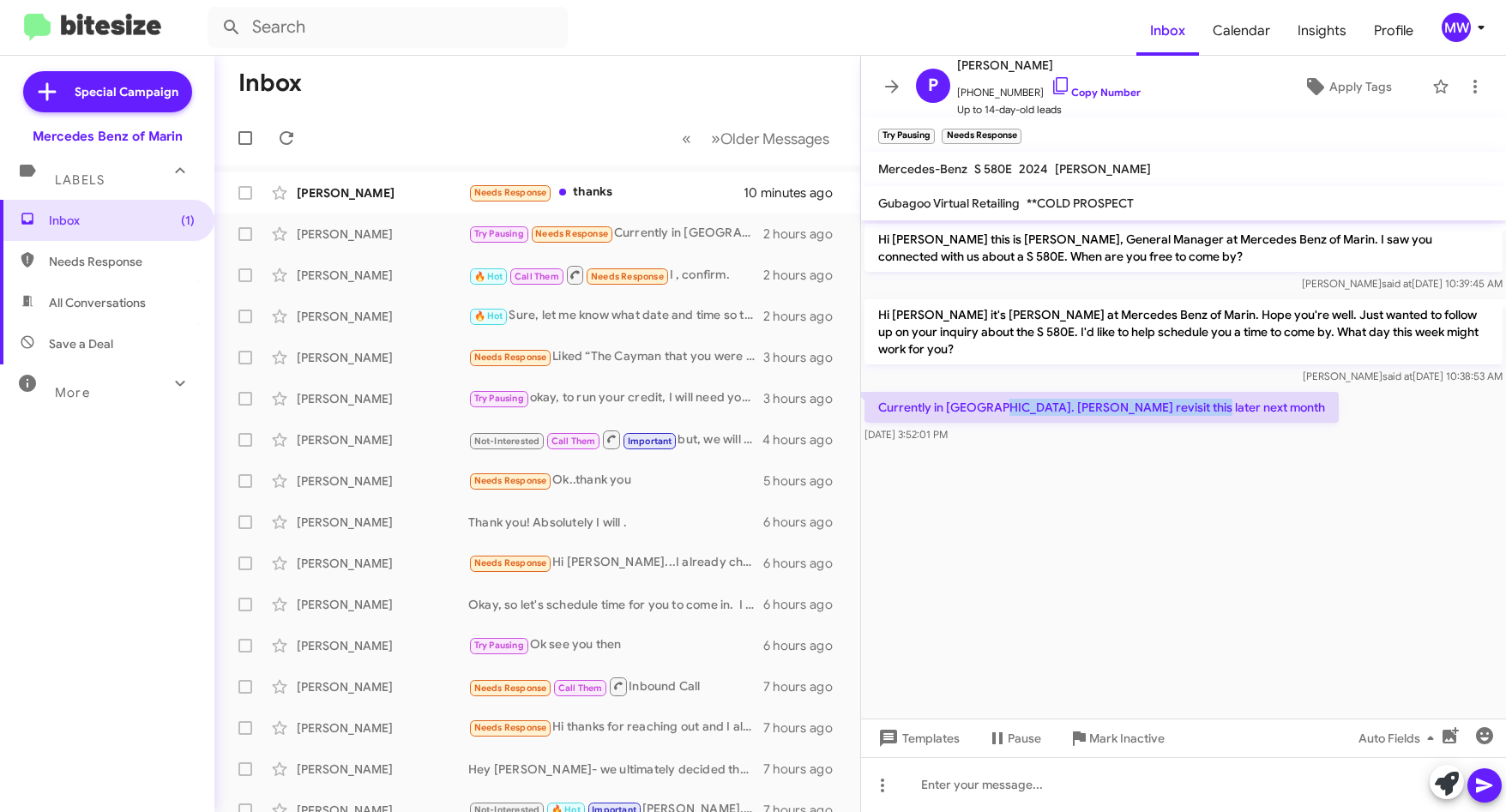
drag, startPoint x: 1017, startPoint y: 404, endPoint x: 1190, endPoint y: 414, distance: 173.3
click at [1190, 414] on p "Currently in [GEOGRAPHIC_DATA]. [PERSON_NAME] revisit this later next month" at bounding box center [1101, 406] width 474 height 31
drag, startPoint x: 1190, startPoint y: 414, endPoint x: 1170, endPoint y: 511, distance: 99.0
click at [1170, 503] on cdk-virtual-scroll-viewport "Hi [PERSON_NAME] this is [PERSON_NAME], General Manager at Mercedes Benz of Mar…" at bounding box center [1184, 470] width 645 height 498
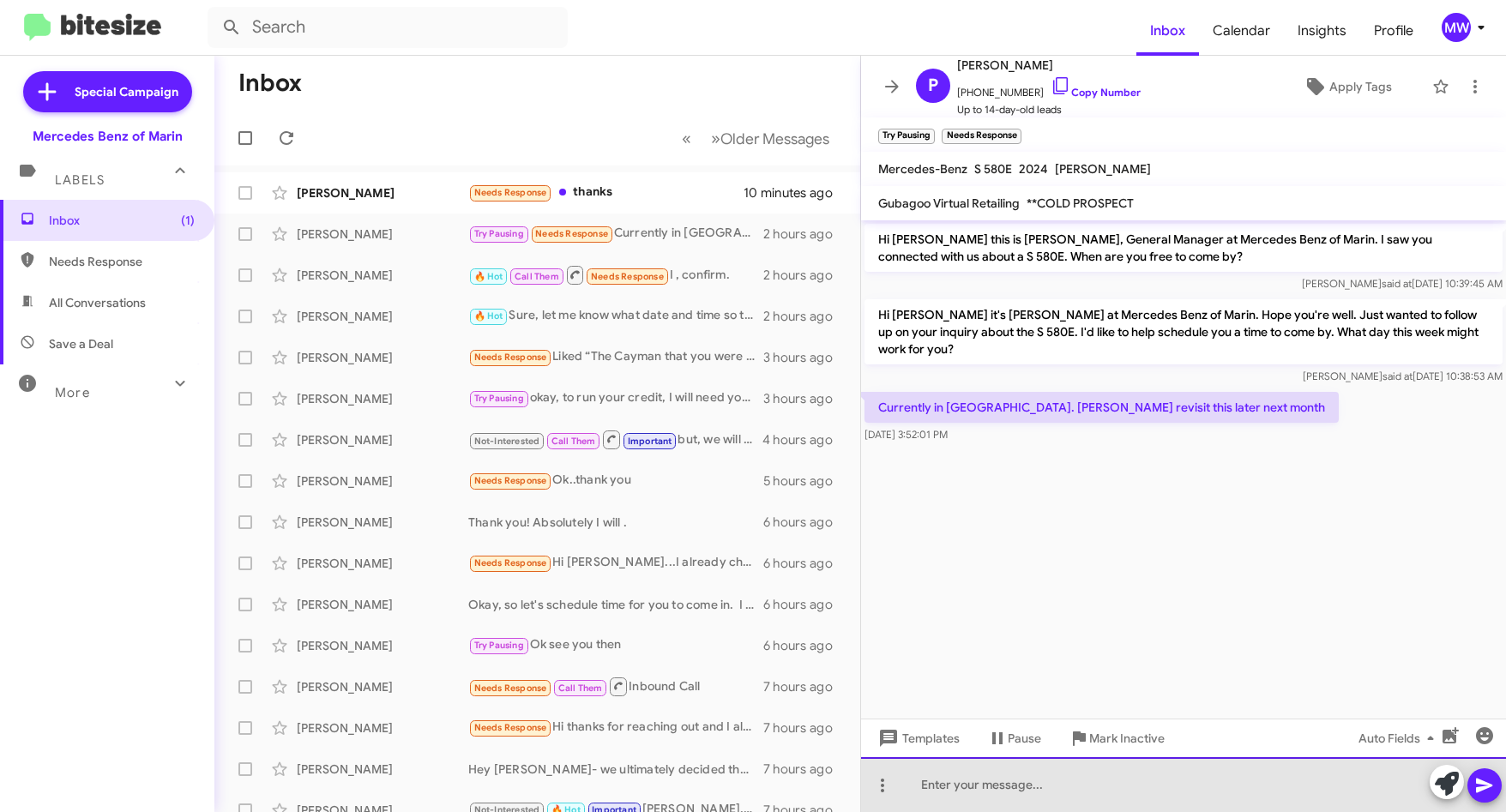
click at [1153, 766] on div at bounding box center [1184, 784] width 645 height 55
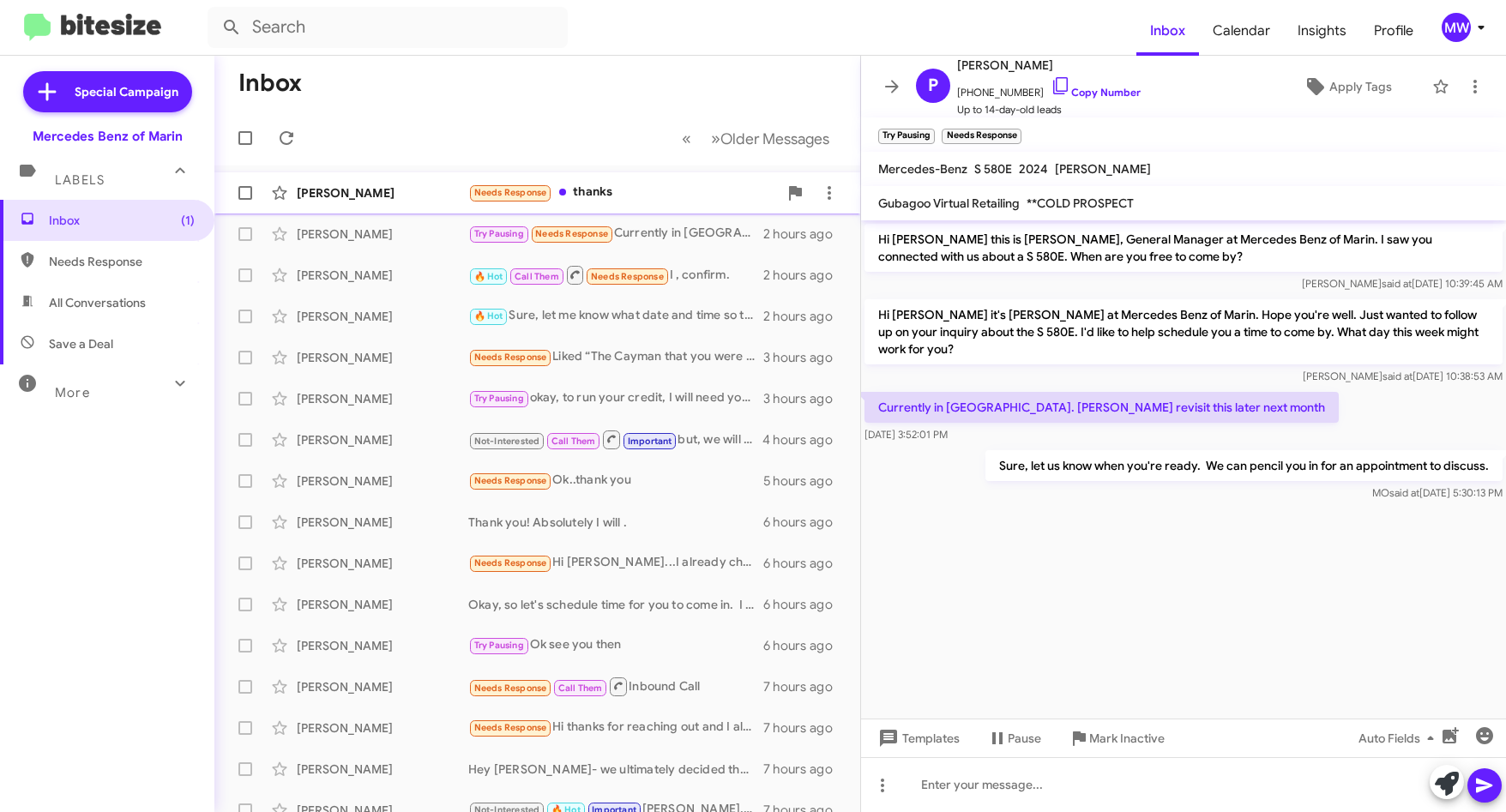
click at [690, 192] on div "Needs Response thanks" at bounding box center [622, 192] width 309 height 20
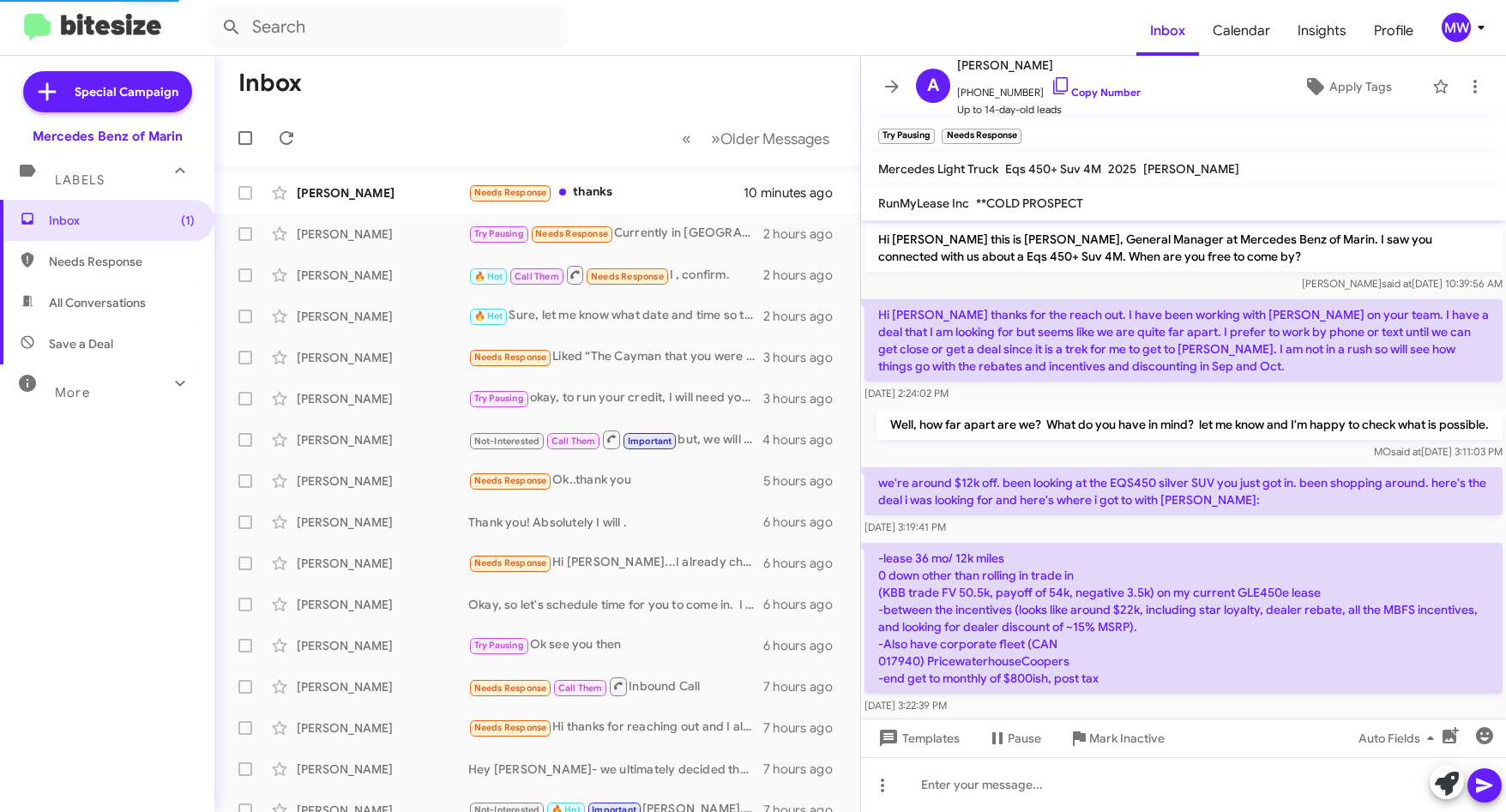
scroll to position [163, 0]
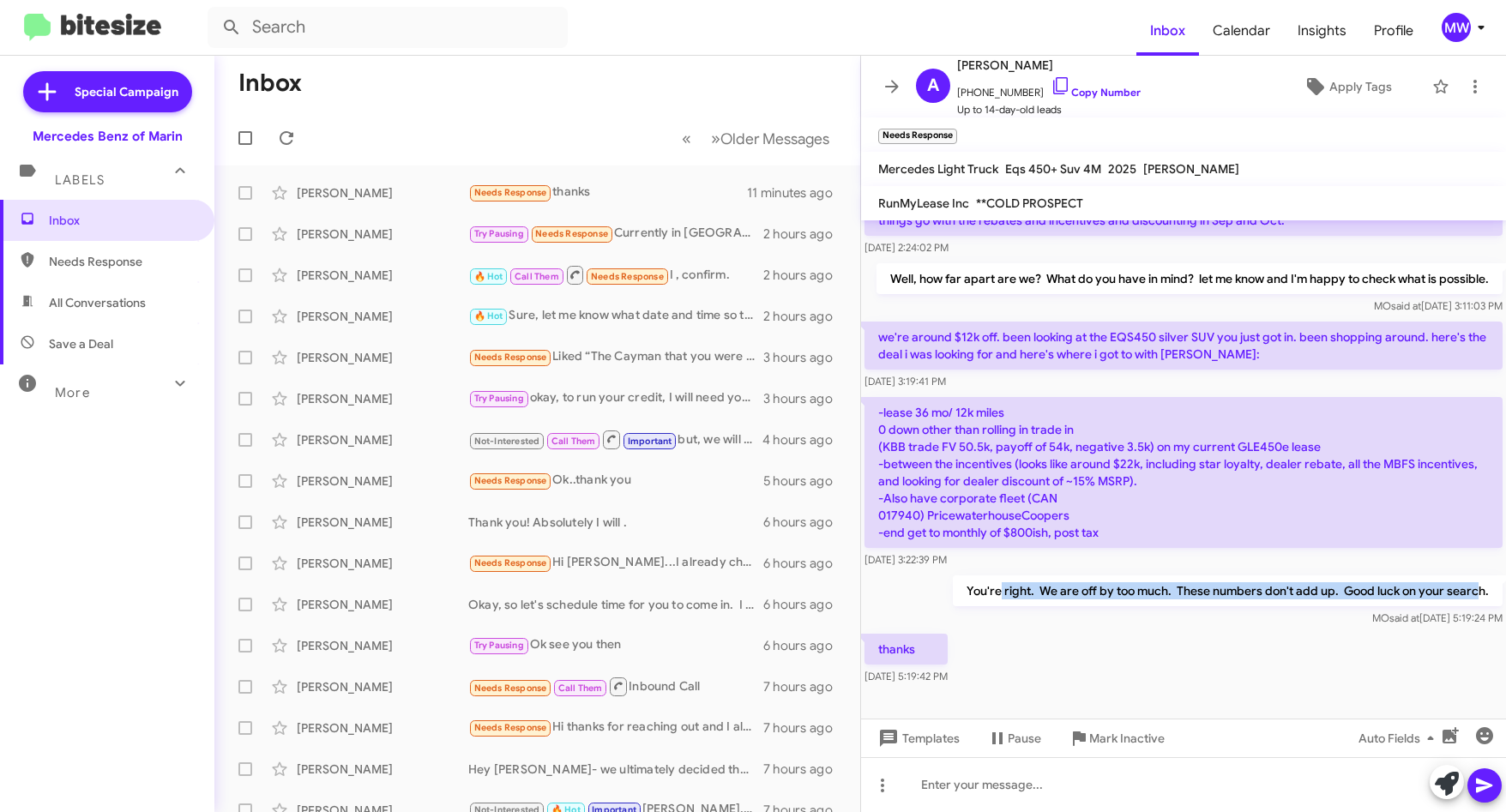
drag, startPoint x: 986, startPoint y: 585, endPoint x: 1468, endPoint y: 590, distance: 482.0
click at [1468, 590] on p "You're right. We are off by too much. These numbers don't add up. Good luck on …" at bounding box center [1227, 590] width 549 height 31
drag, startPoint x: 1468, startPoint y: 590, endPoint x: 1267, endPoint y: 639, distance: 206.9
click at [1267, 638] on div "thanks [DATE] 5:19:42 PM" at bounding box center [1184, 659] width 645 height 59
